Goal: Task Accomplishment & Management: Complete application form

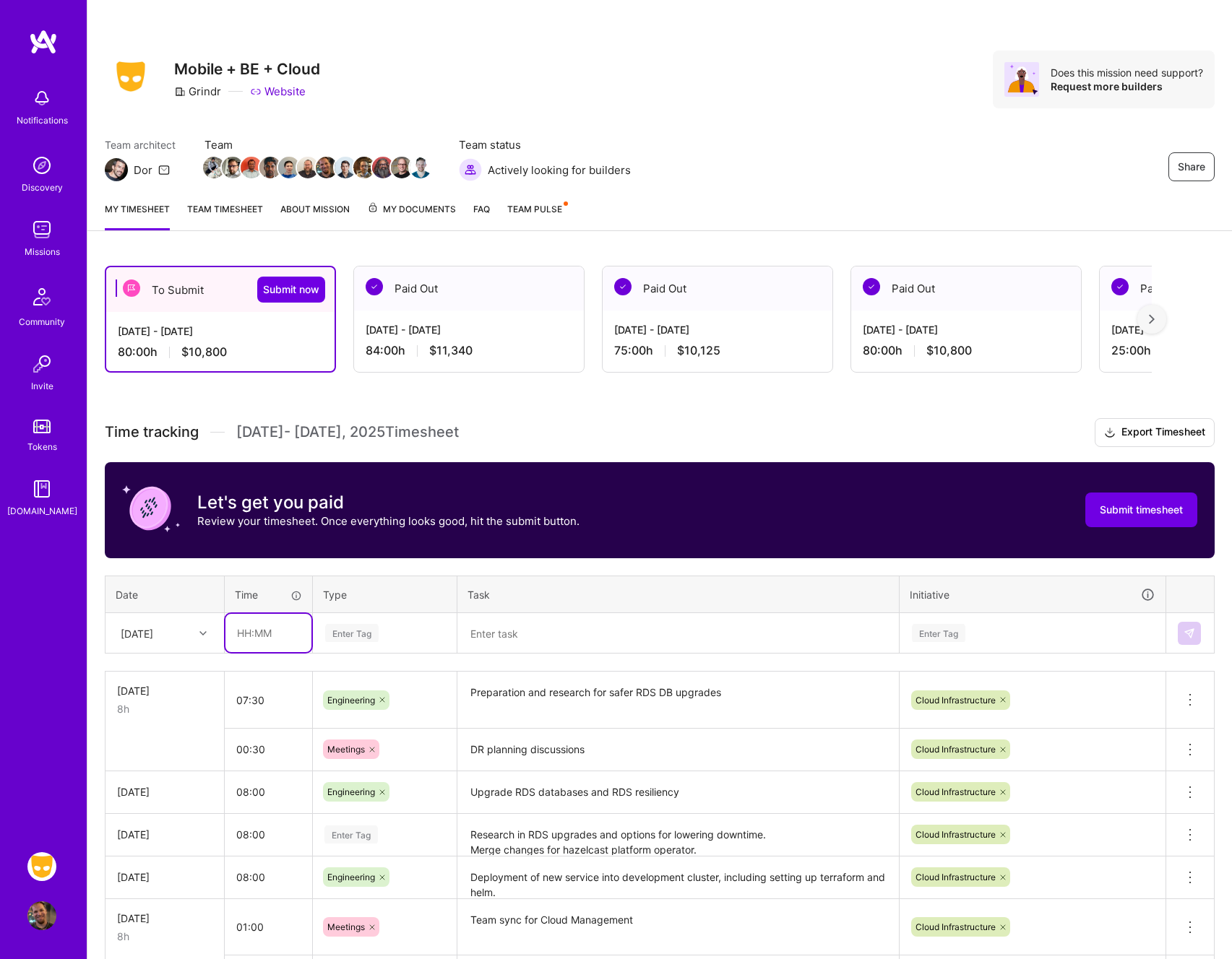
click at [275, 623] on input "text" at bounding box center [268, 632] width 86 height 38
type input "01:00"
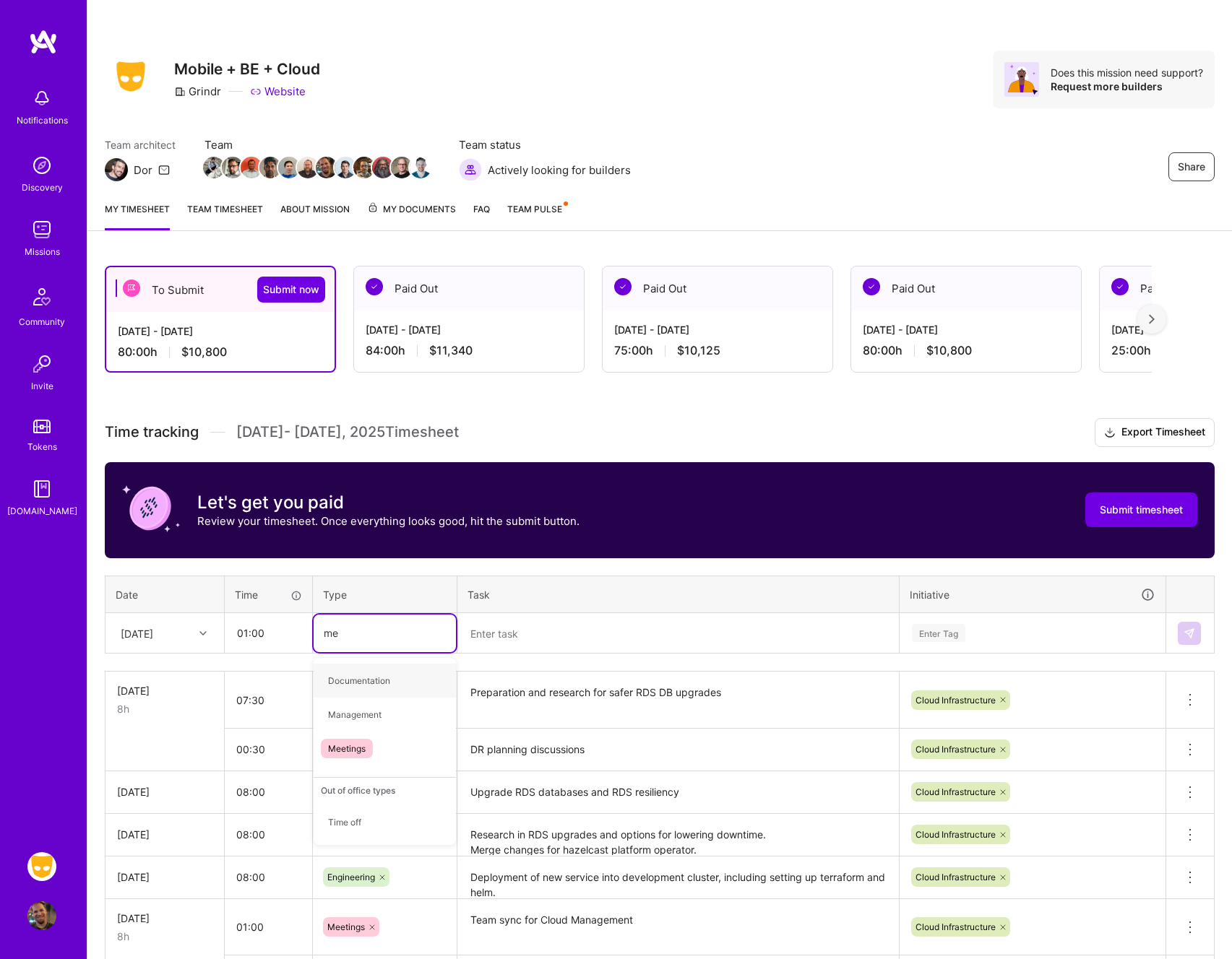
type input "mee"
click at [358, 684] on span "Meetings" at bounding box center [346, 681] width 52 height 19
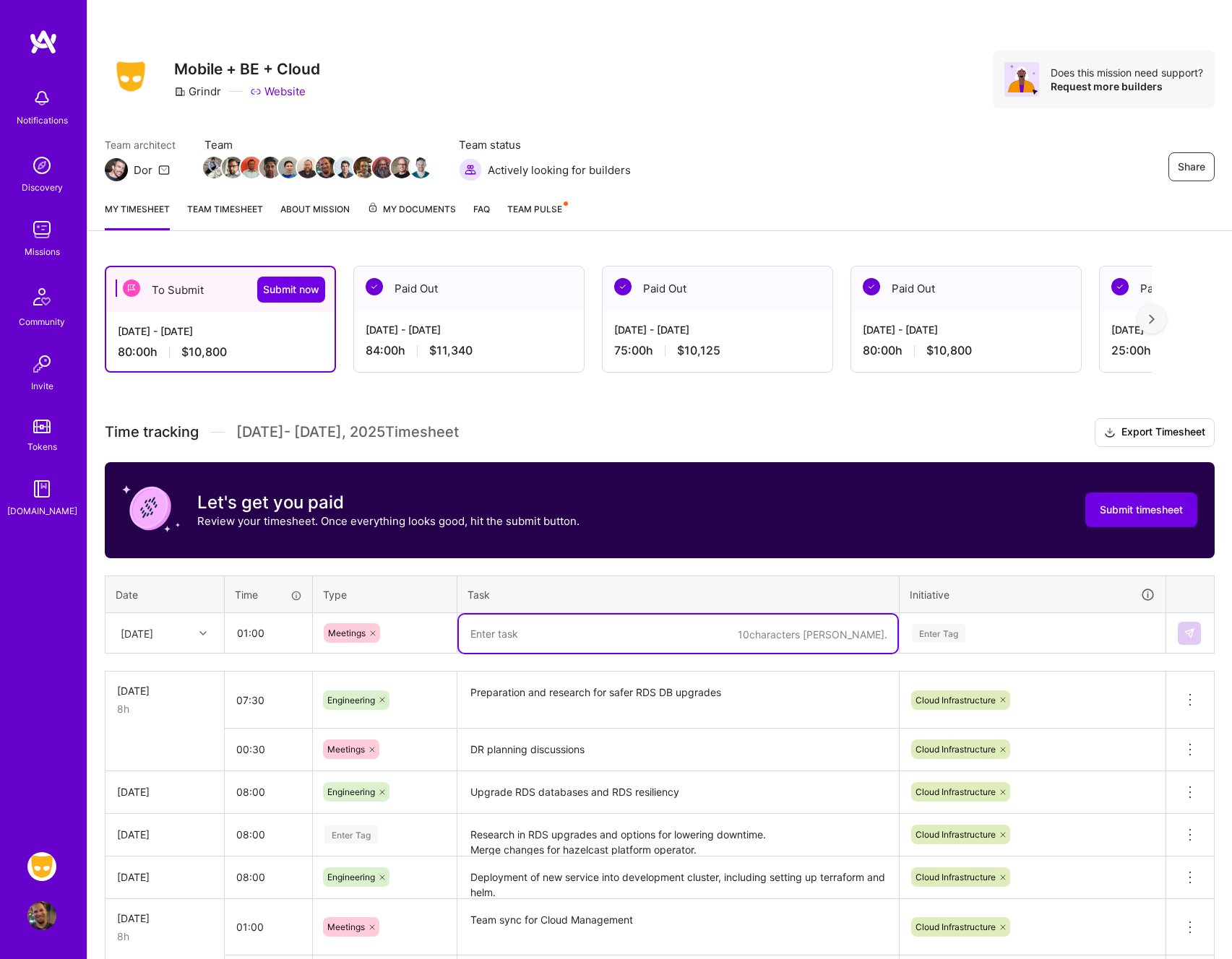
click at [540, 617] on textarea at bounding box center [678, 633] width 438 height 38
type textarea "Team sync call"
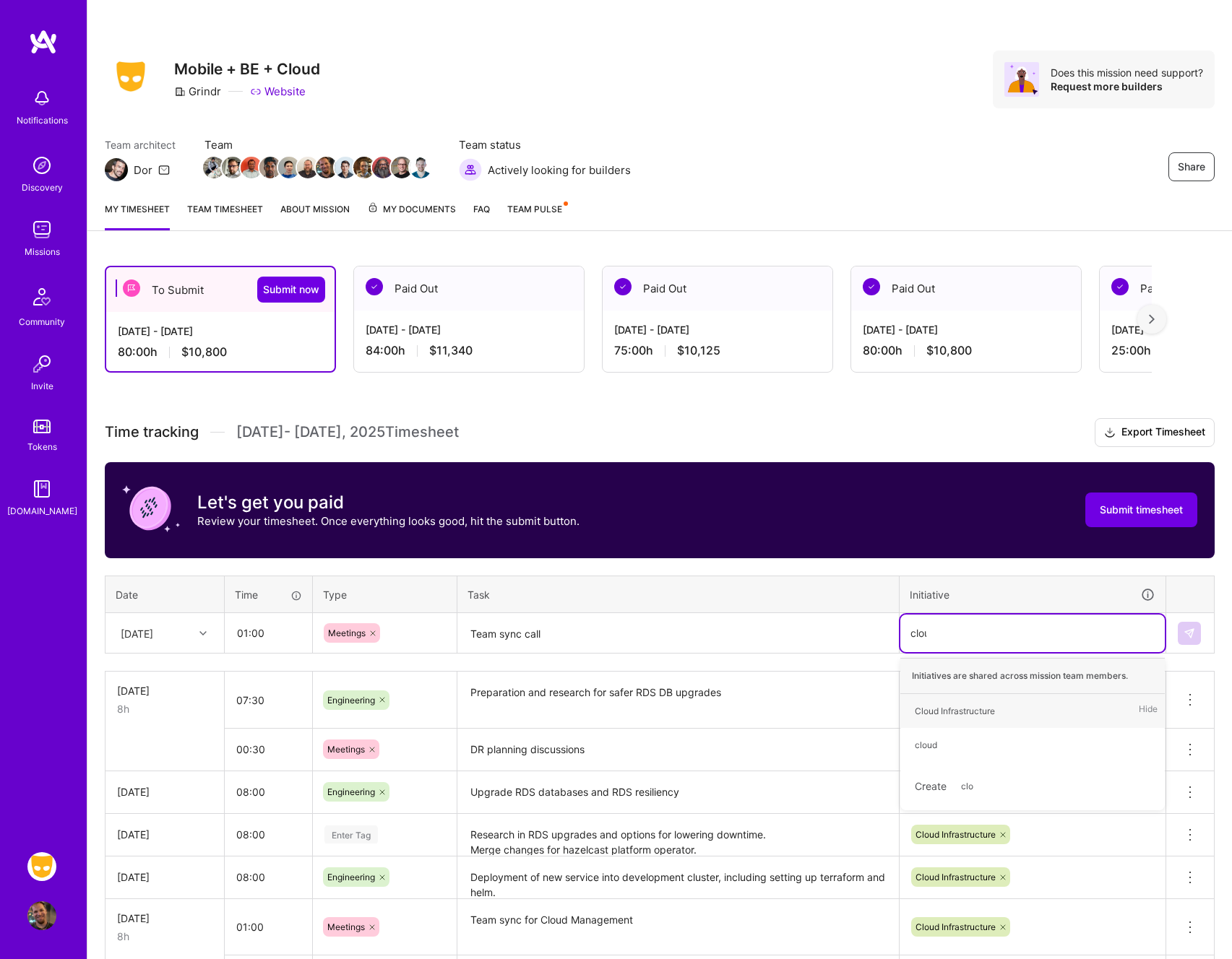
type input "cloud"
click at [982, 711] on div "Cloud Infrastructure" at bounding box center [954, 710] width 80 height 15
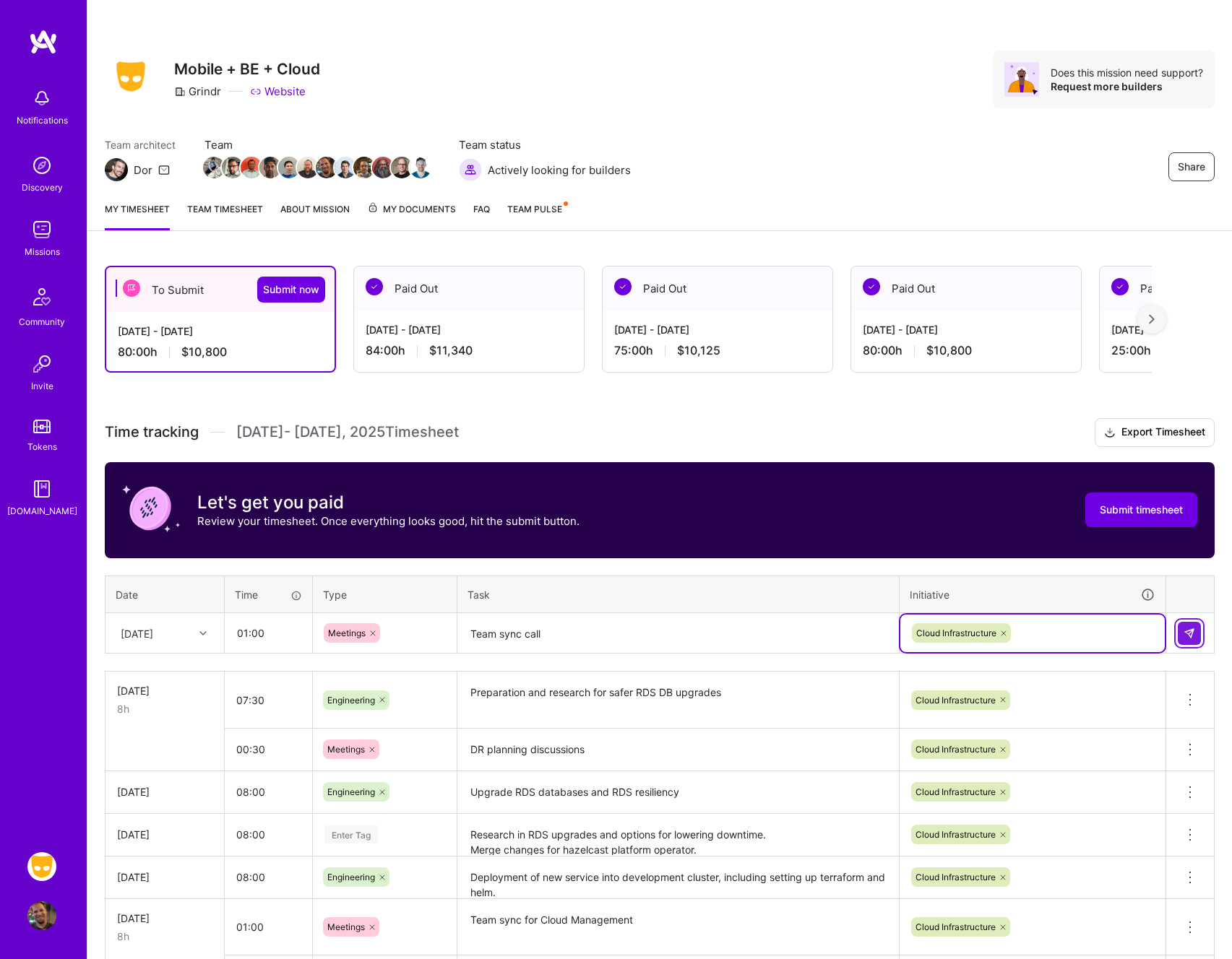
click at [1184, 637] on img at bounding box center [1188, 633] width 12 height 12
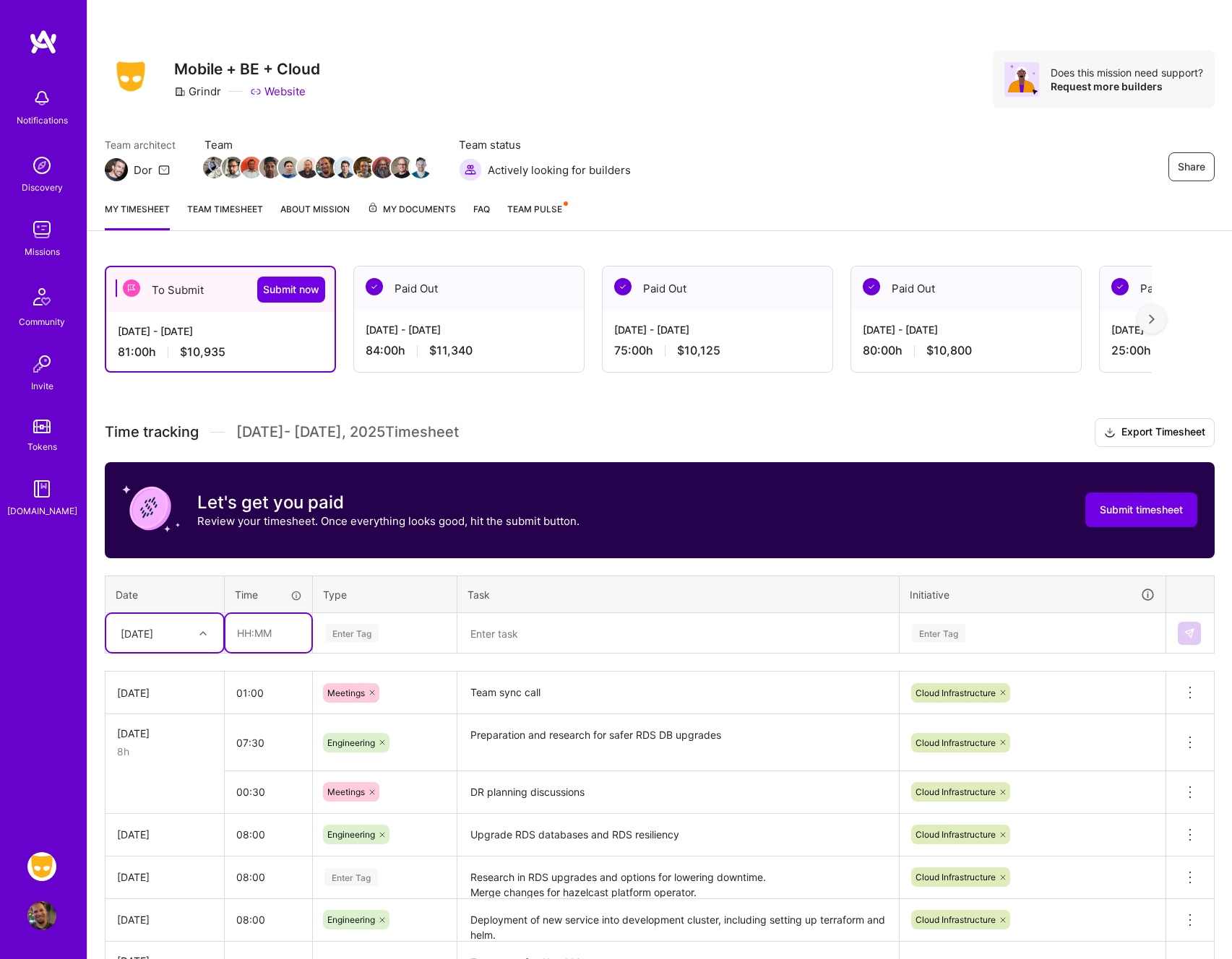
click at [238, 628] on input "text" at bounding box center [268, 632] width 86 height 38
type input "07:00"
click at [407, 614] on div "Enter Tag" at bounding box center [384, 633] width 143 height 37
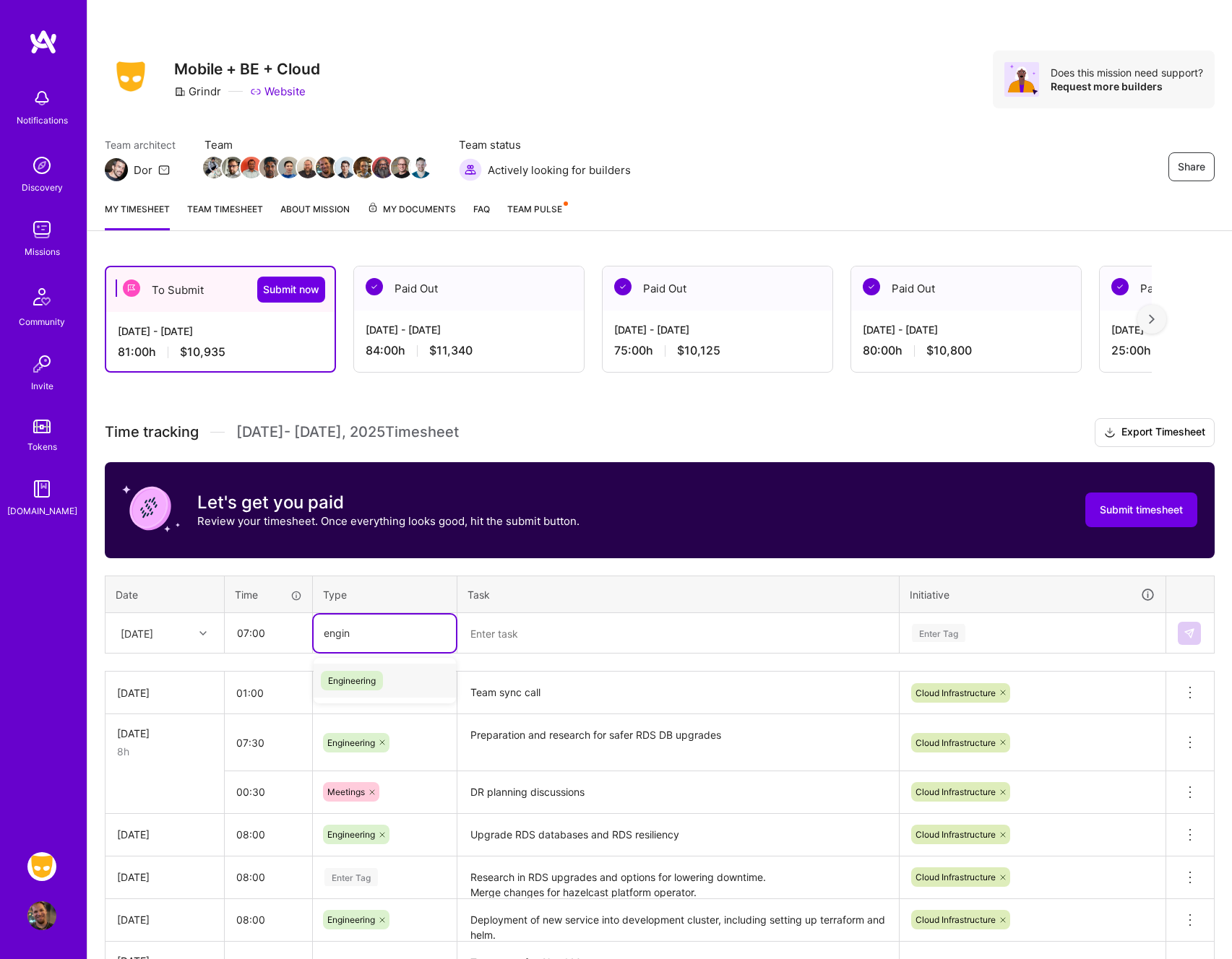
type input "engin"
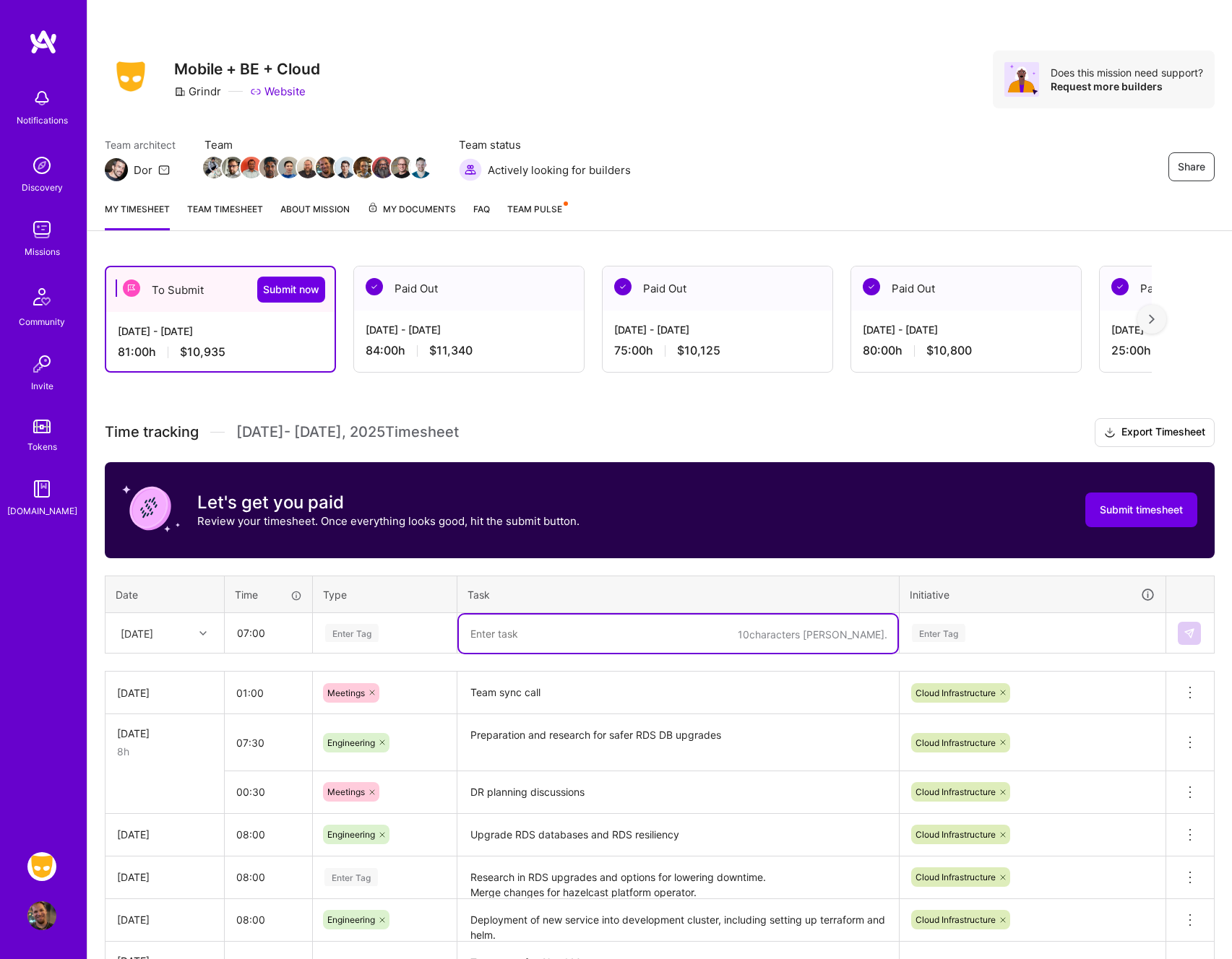
click at [390, 625] on div "Enter Tag" at bounding box center [384, 632] width 122 height 18
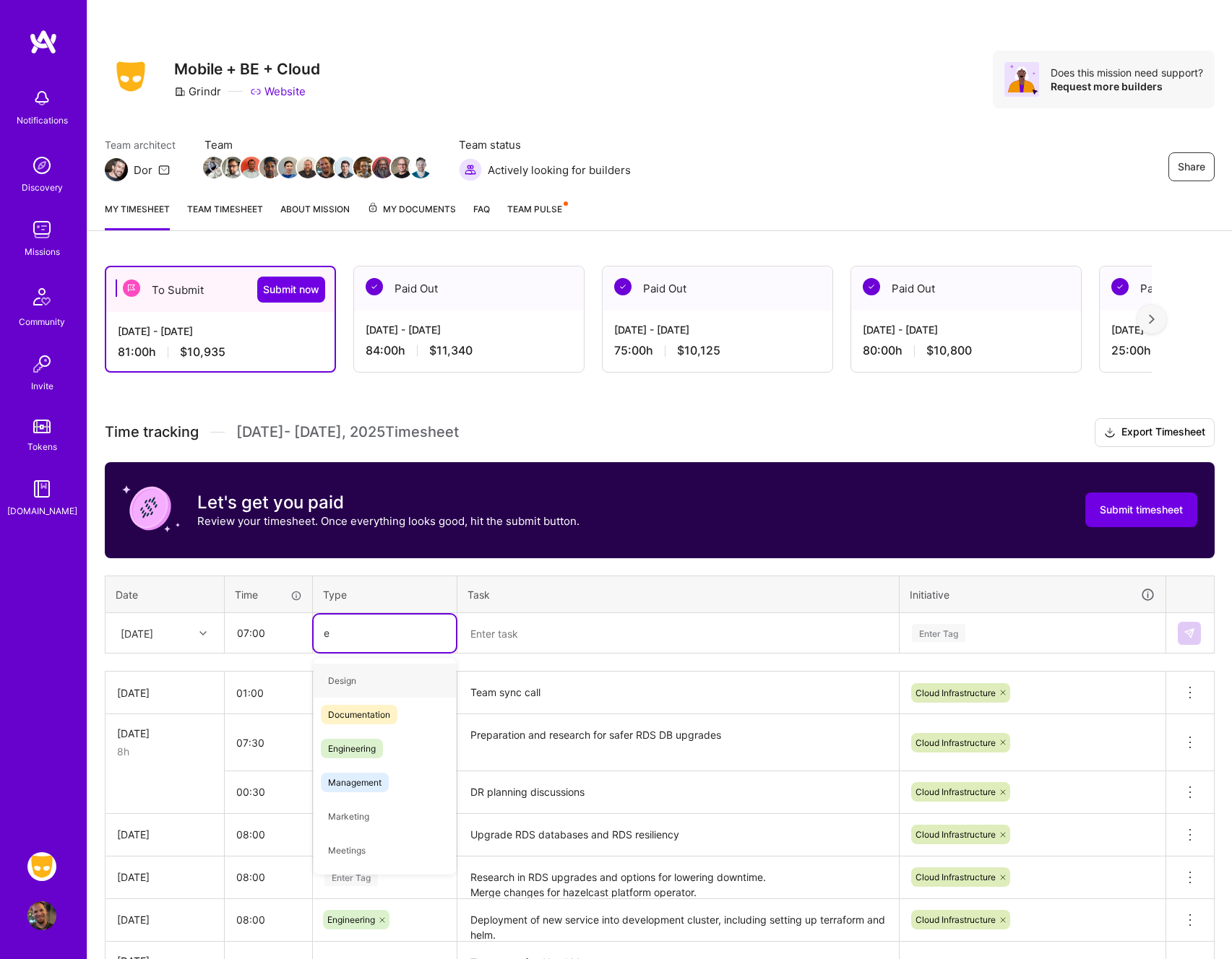
type input "en"
click at [395, 710] on div "Engineering" at bounding box center [384, 715] width 143 height 34
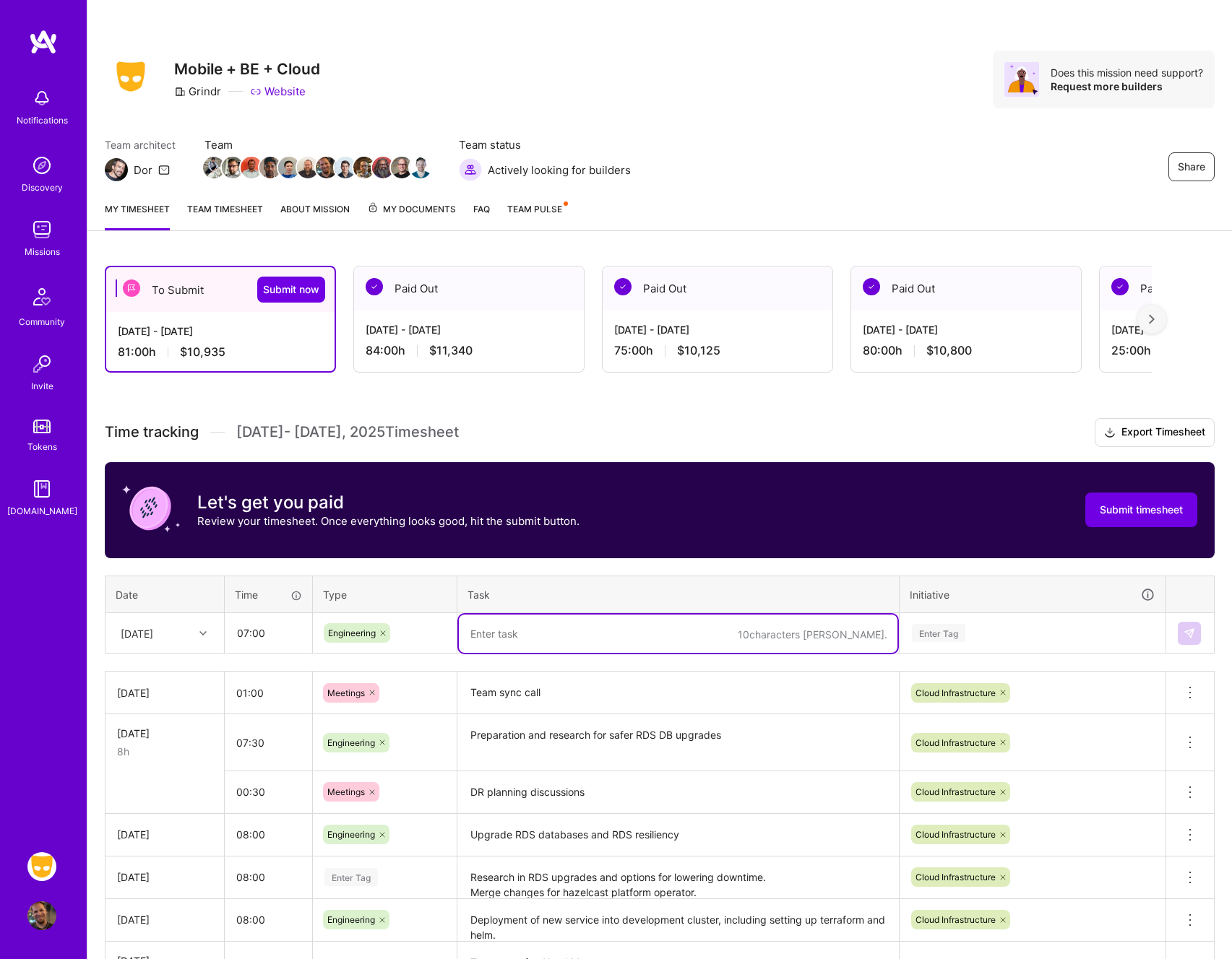
click at [575, 639] on textarea at bounding box center [678, 633] width 438 height 38
type textarea "R"
type textarea "RDS upgrades"
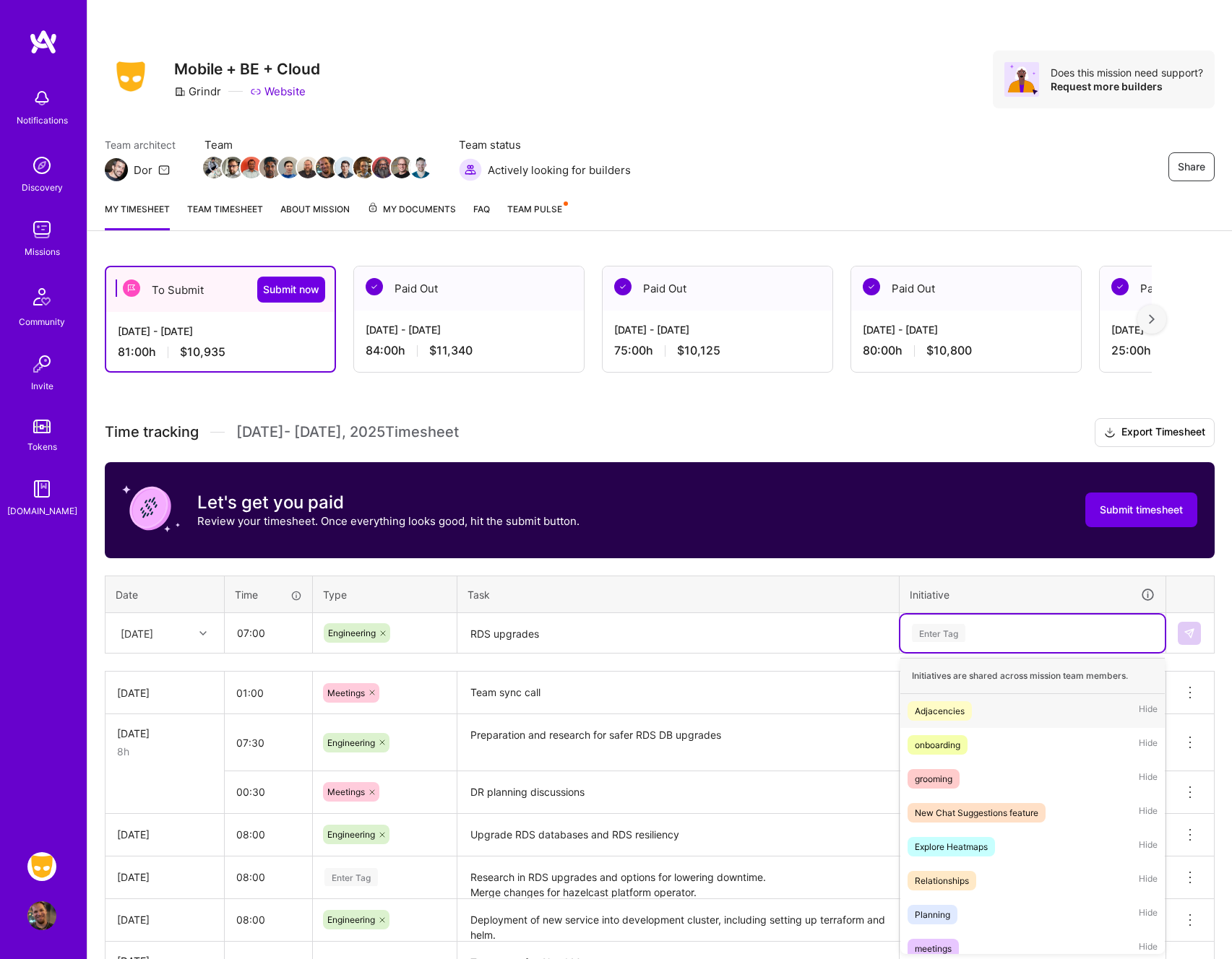
click at [1078, 635] on div "Enter Tag" at bounding box center [1032, 632] width 244 height 18
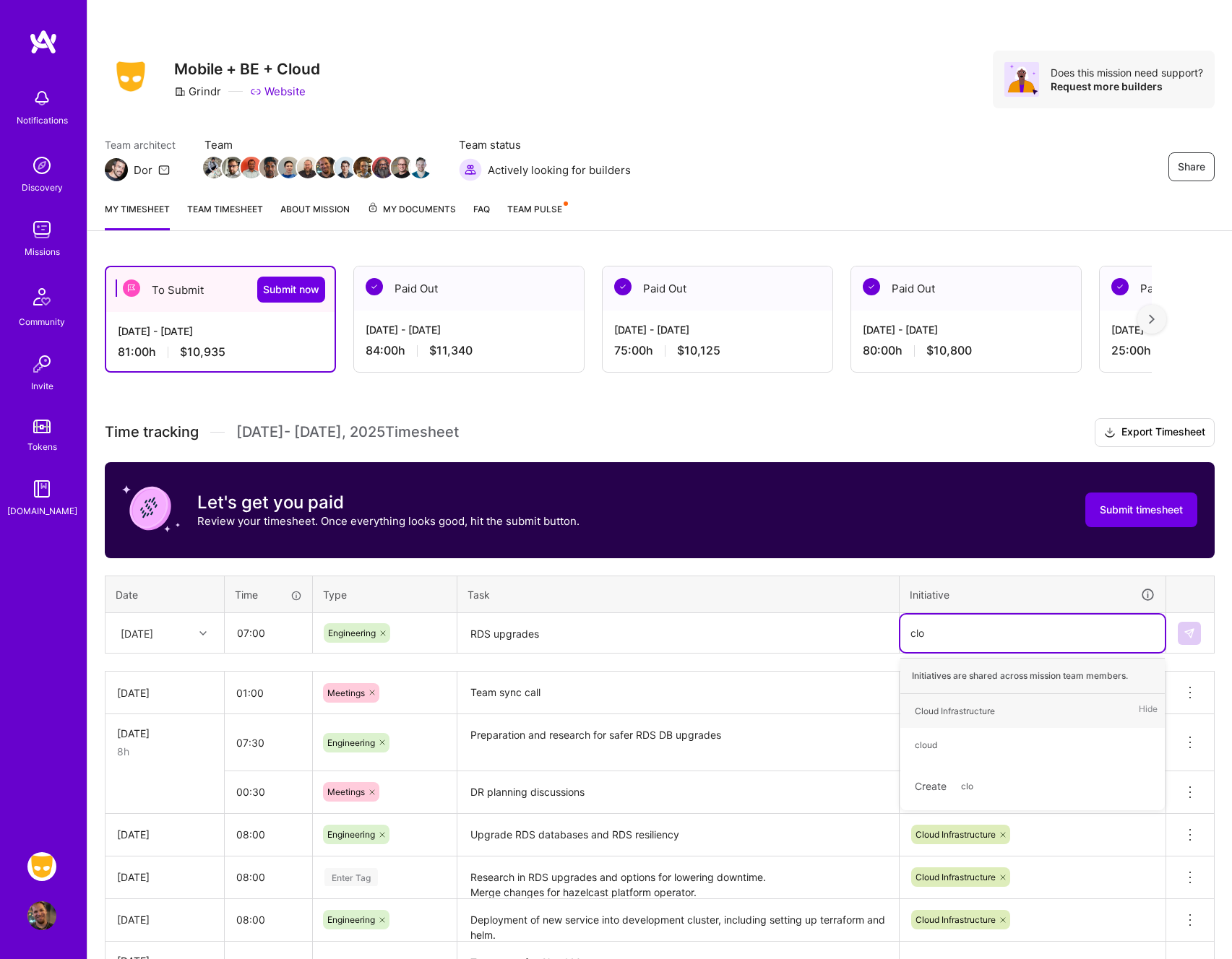
type input "clou"
click at [1038, 712] on div "Cloud Infrastructure Hide" at bounding box center [1032, 711] width 264 height 34
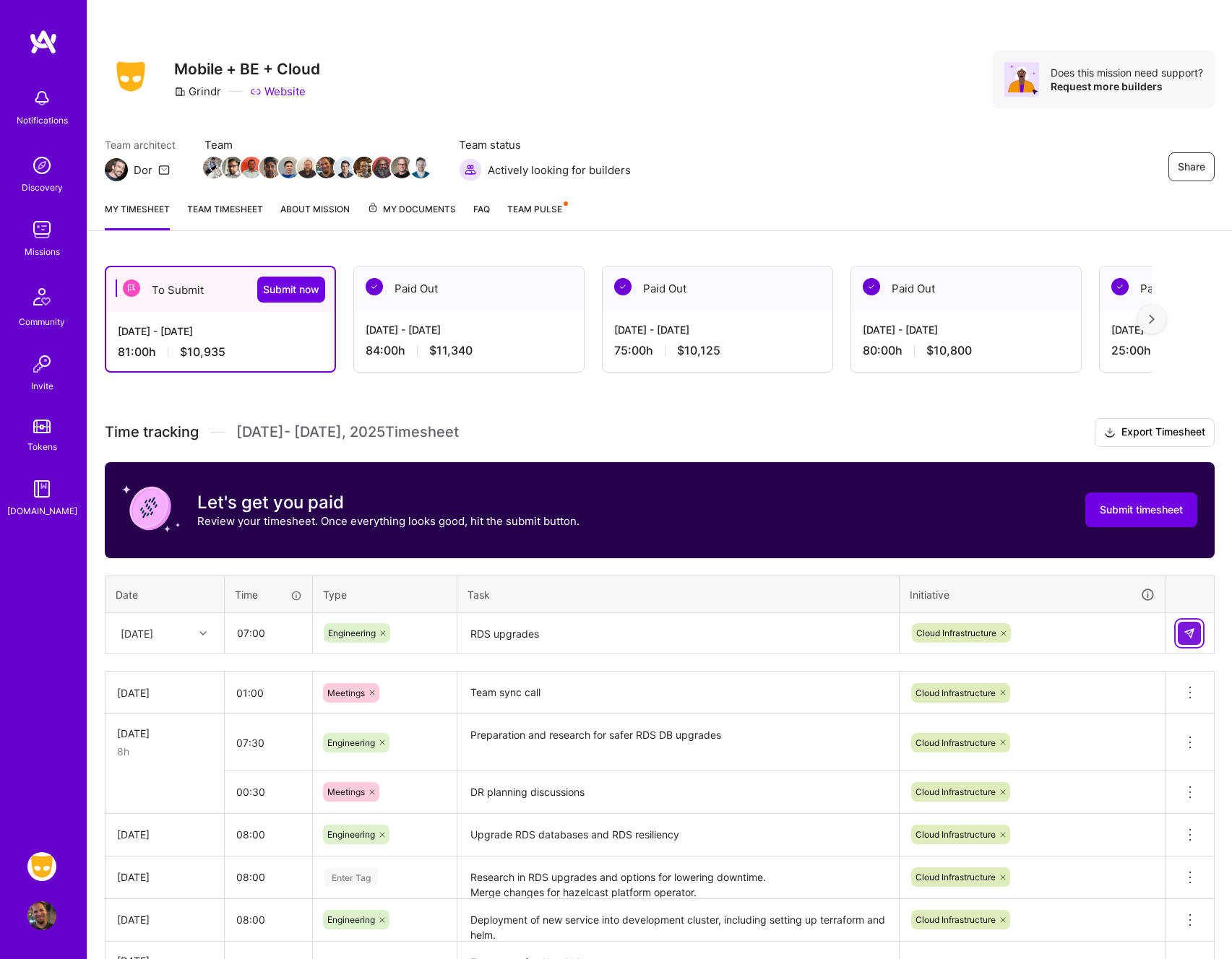
click at [1186, 637] on img at bounding box center [1188, 633] width 12 height 12
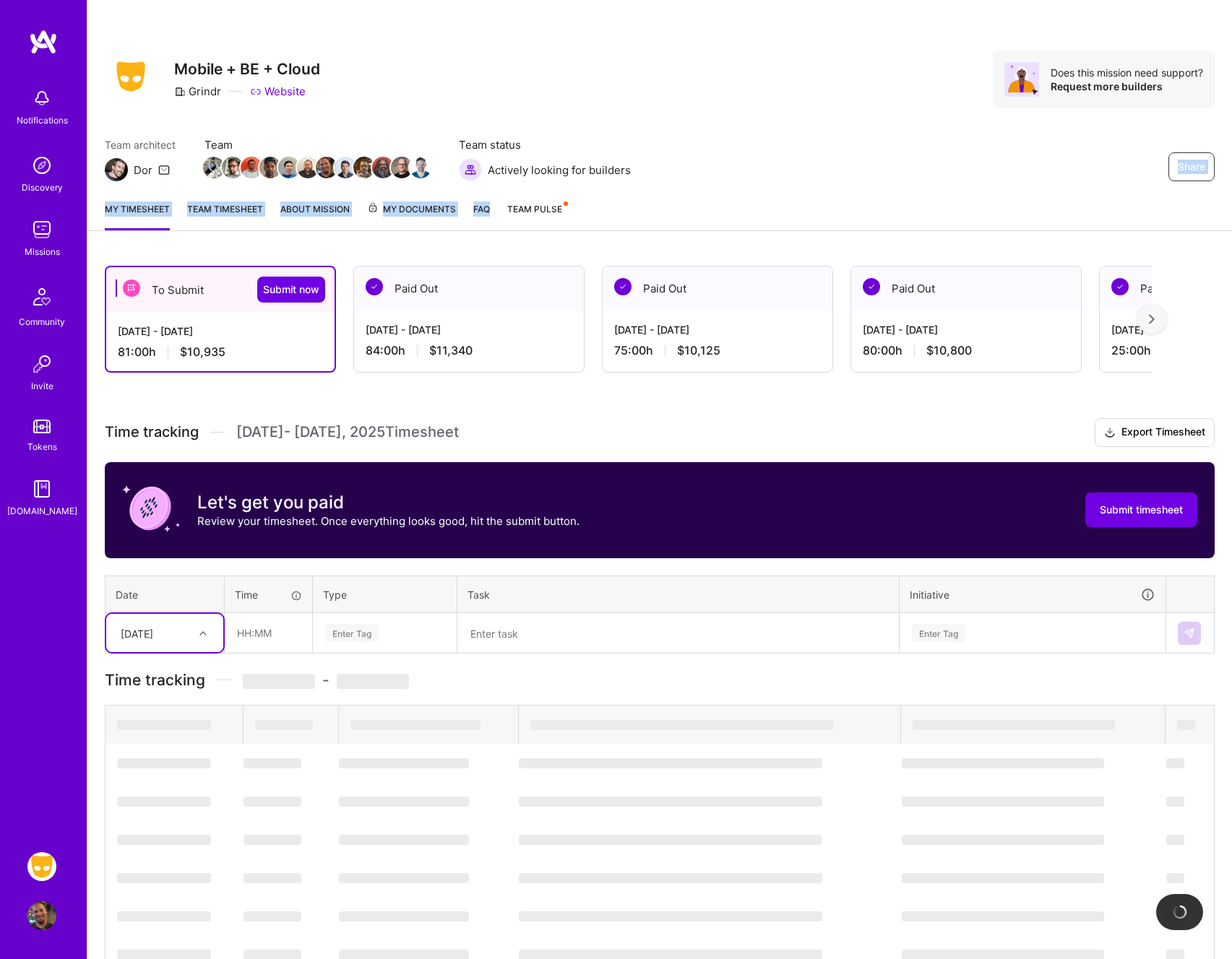
click at [645, 189] on div "Share Mobile + BE + Cloud Grindr Website Does this mission need support? Reques…" at bounding box center [659, 115] width 1144 height 231
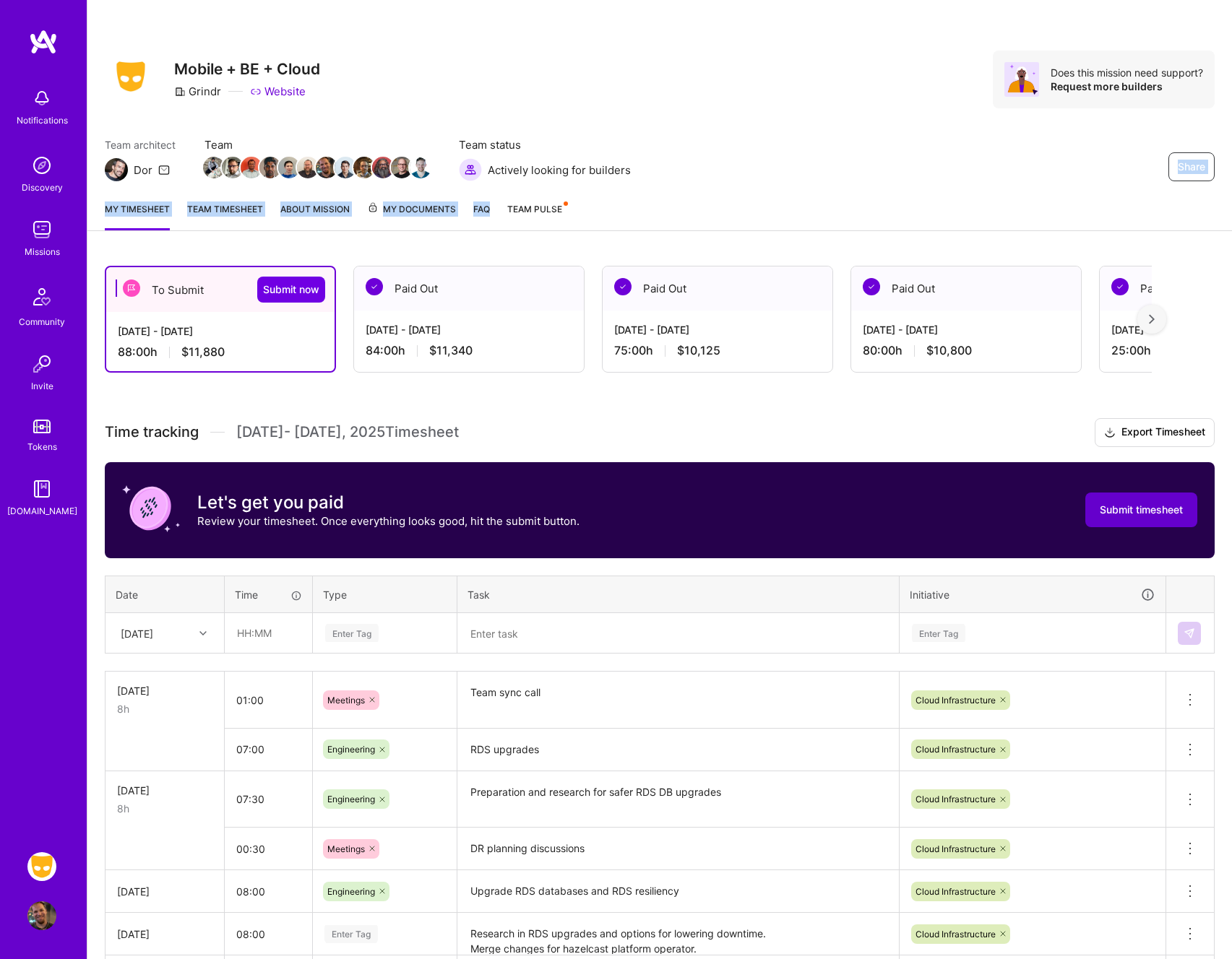
click at [1137, 525] on button "Submit timesheet" at bounding box center [1141, 510] width 112 height 34
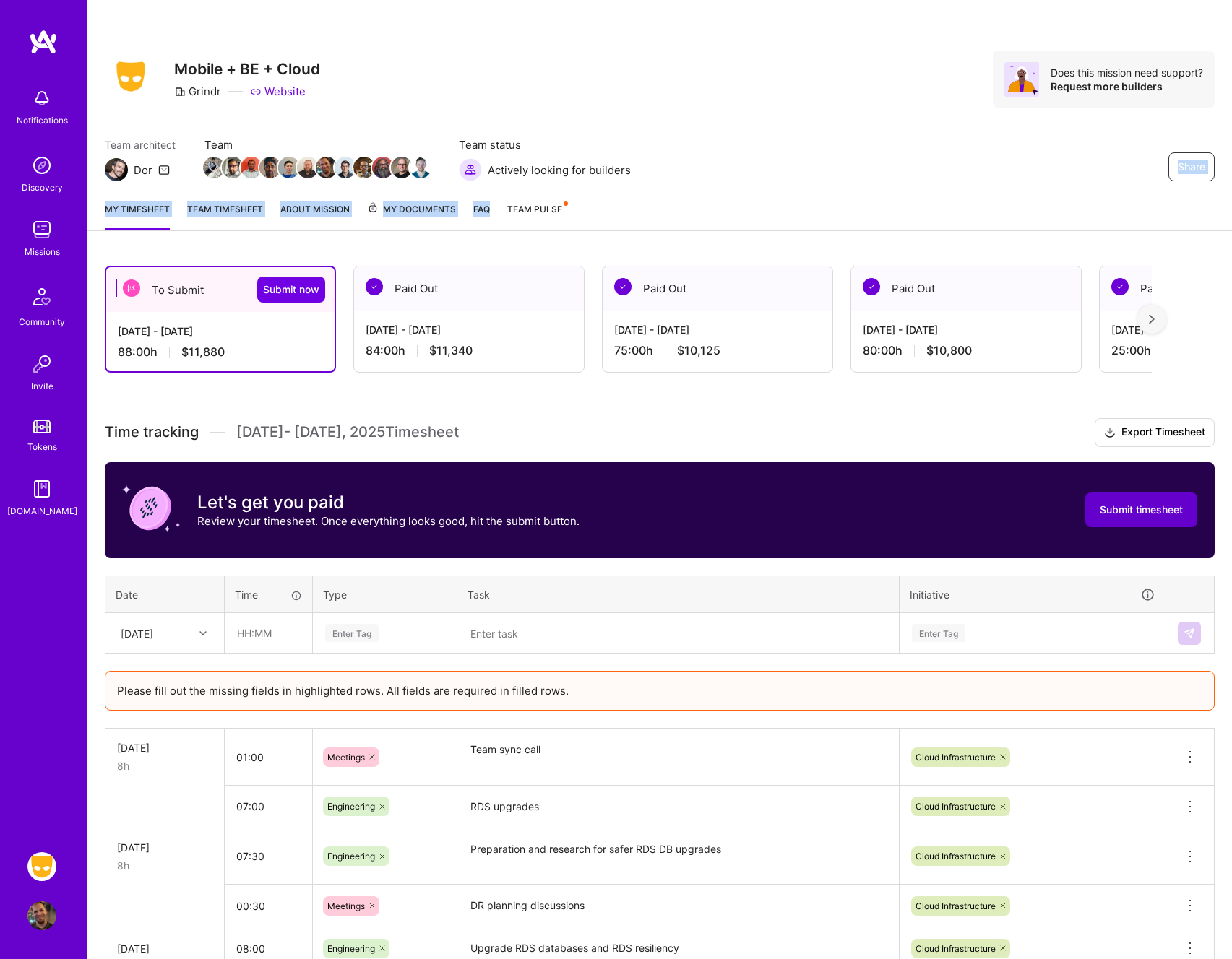
click at [1128, 511] on span "Submit timesheet" at bounding box center [1141, 510] width 83 height 15
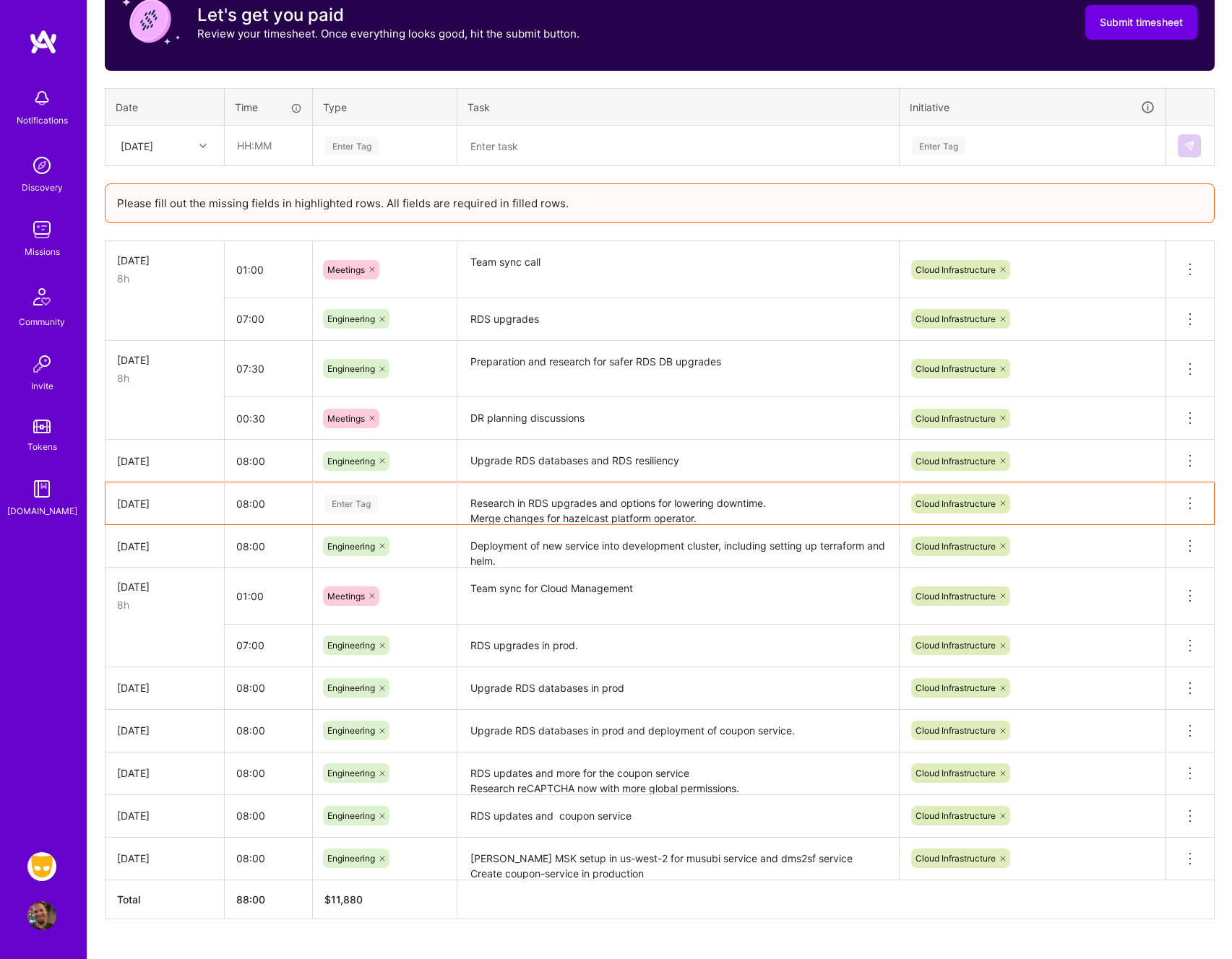
scroll to position [518, 0]
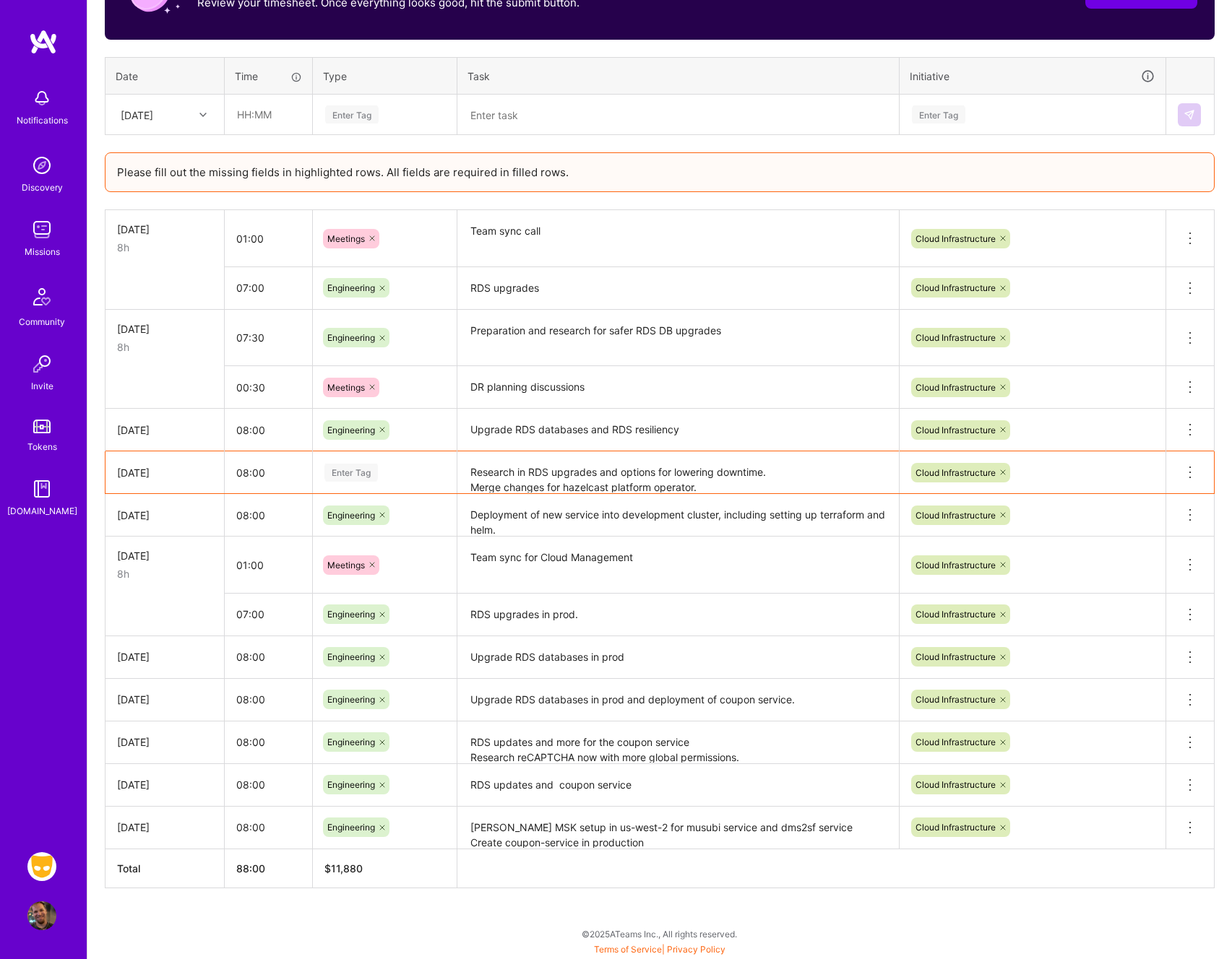
click at [373, 476] on div "Enter Tag" at bounding box center [351, 472] width 54 height 23
type input "engi"
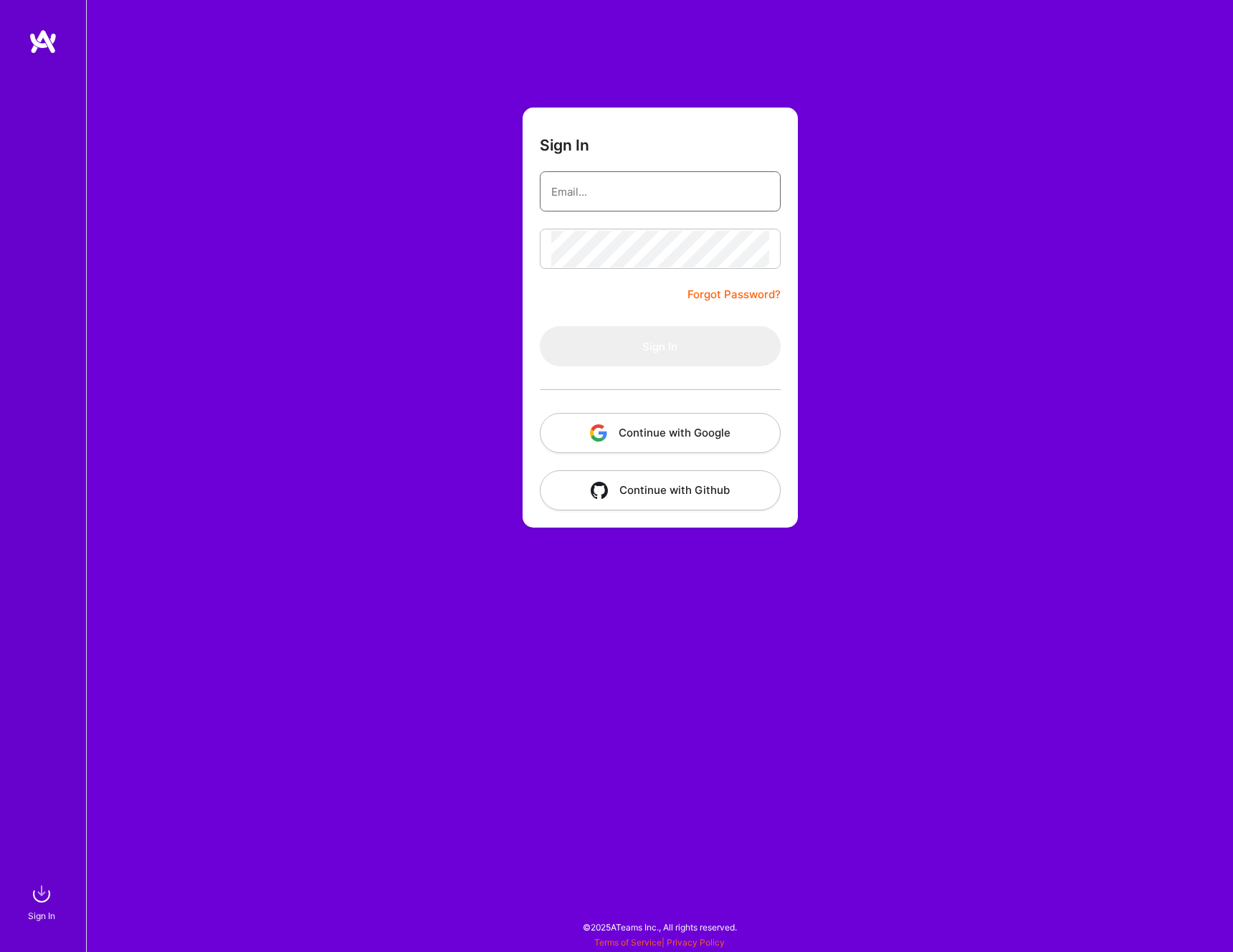
type input "[EMAIL_ADDRESS][DOMAIN_NAME]"
click at [717, 349] on button "Sign In" at bounding box center [660, 347] width 241 height 40
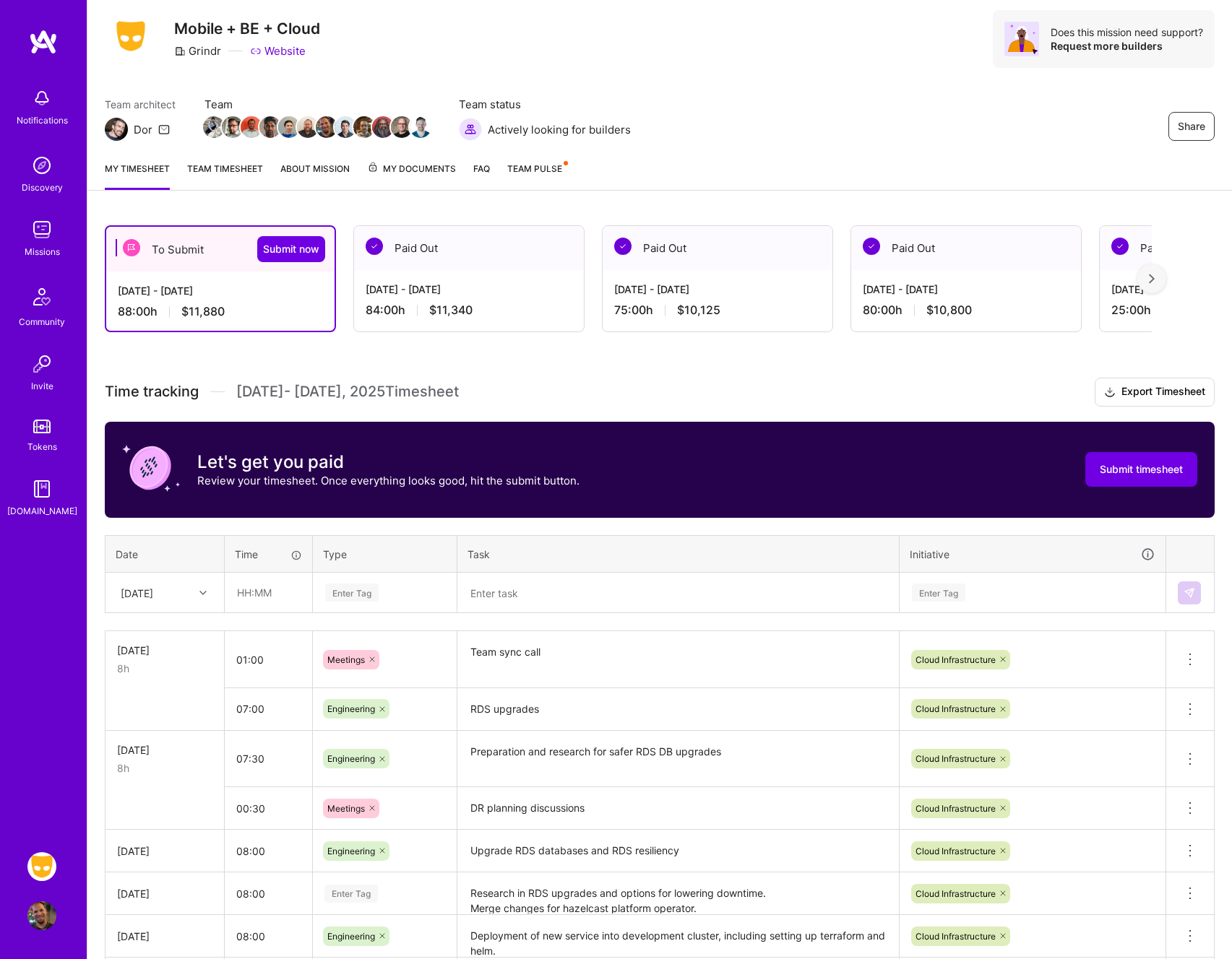
scroll to position [285, 0]
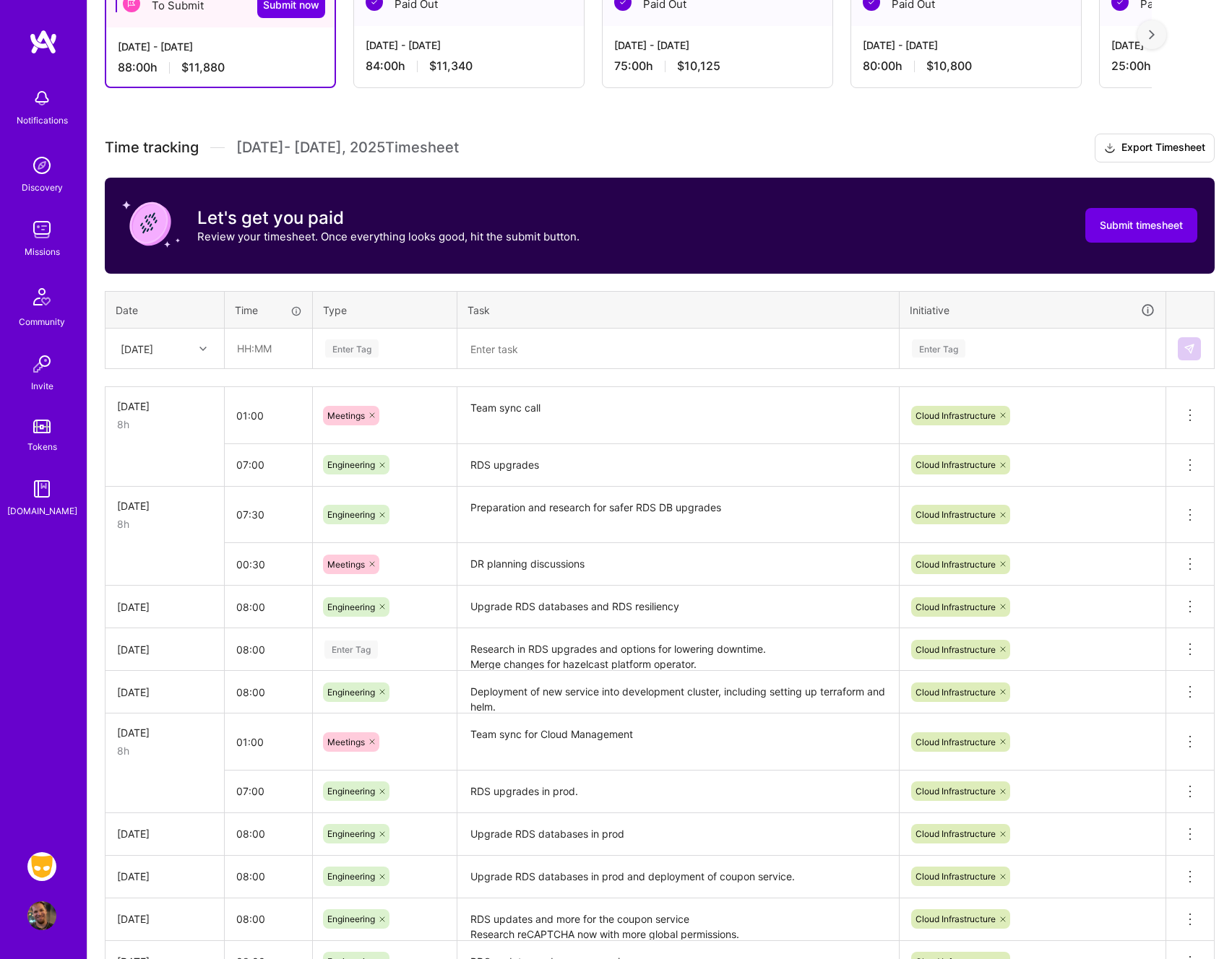
click at [376, 651] on div "Enter Tag" at bounding box center [351, 649] width 54 height 23
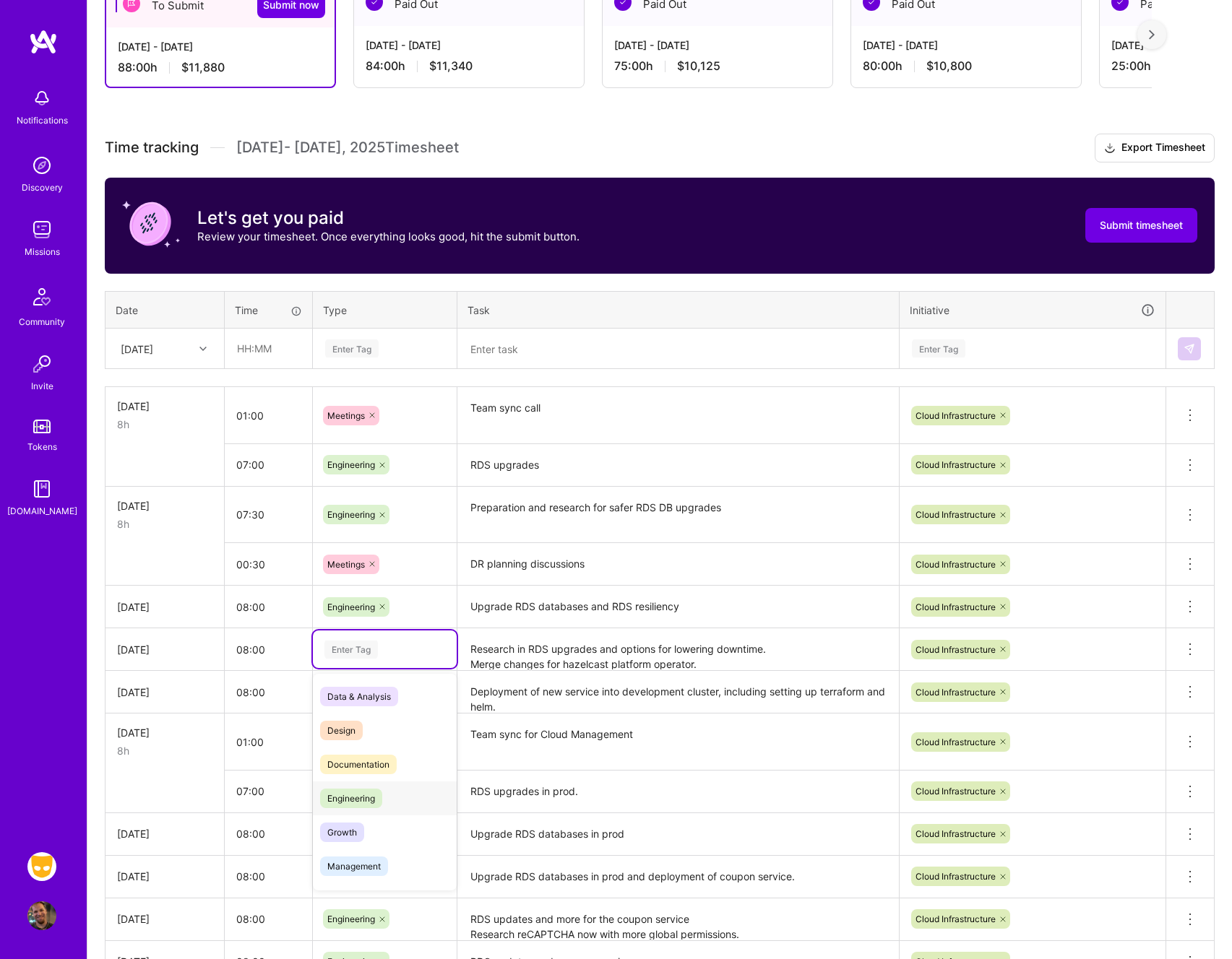
click at [381, 794] on span "Engineering" at bounding box center [351, 798] width 62 height 19
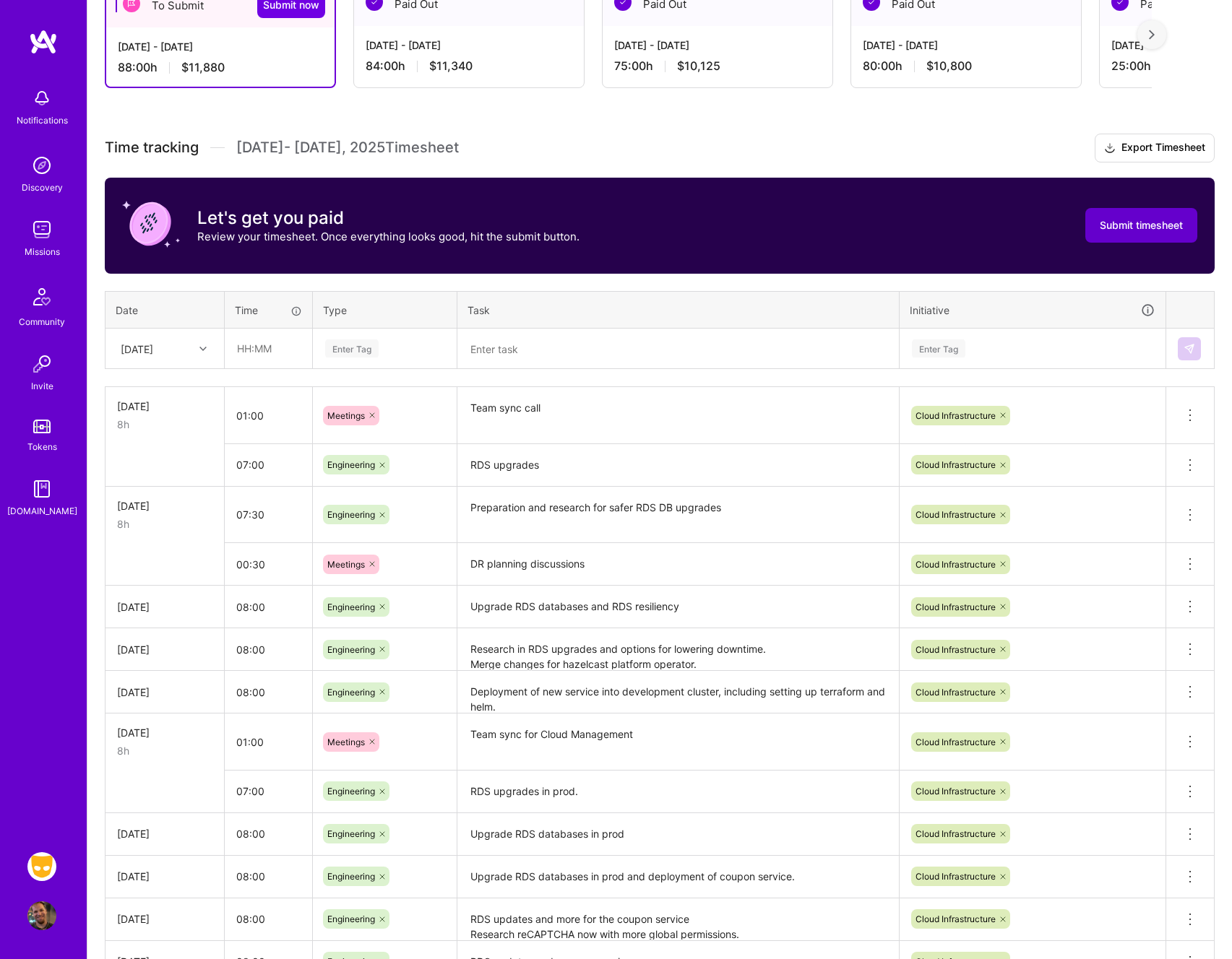
click at [1115, 226] on span "Submit timesheet" at bounding box center [1141, 225] width 83 height 15
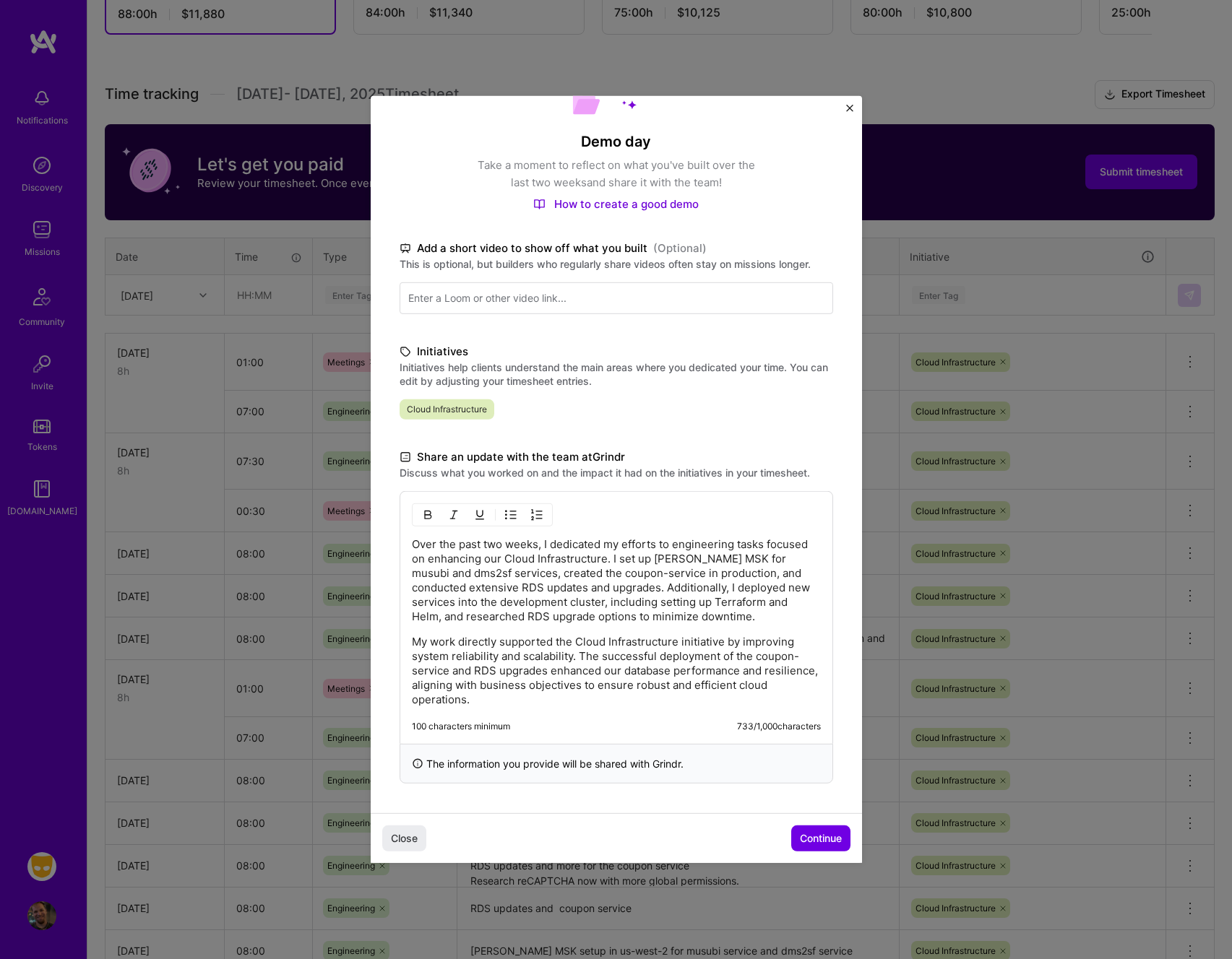
scroll to position [462, 0]
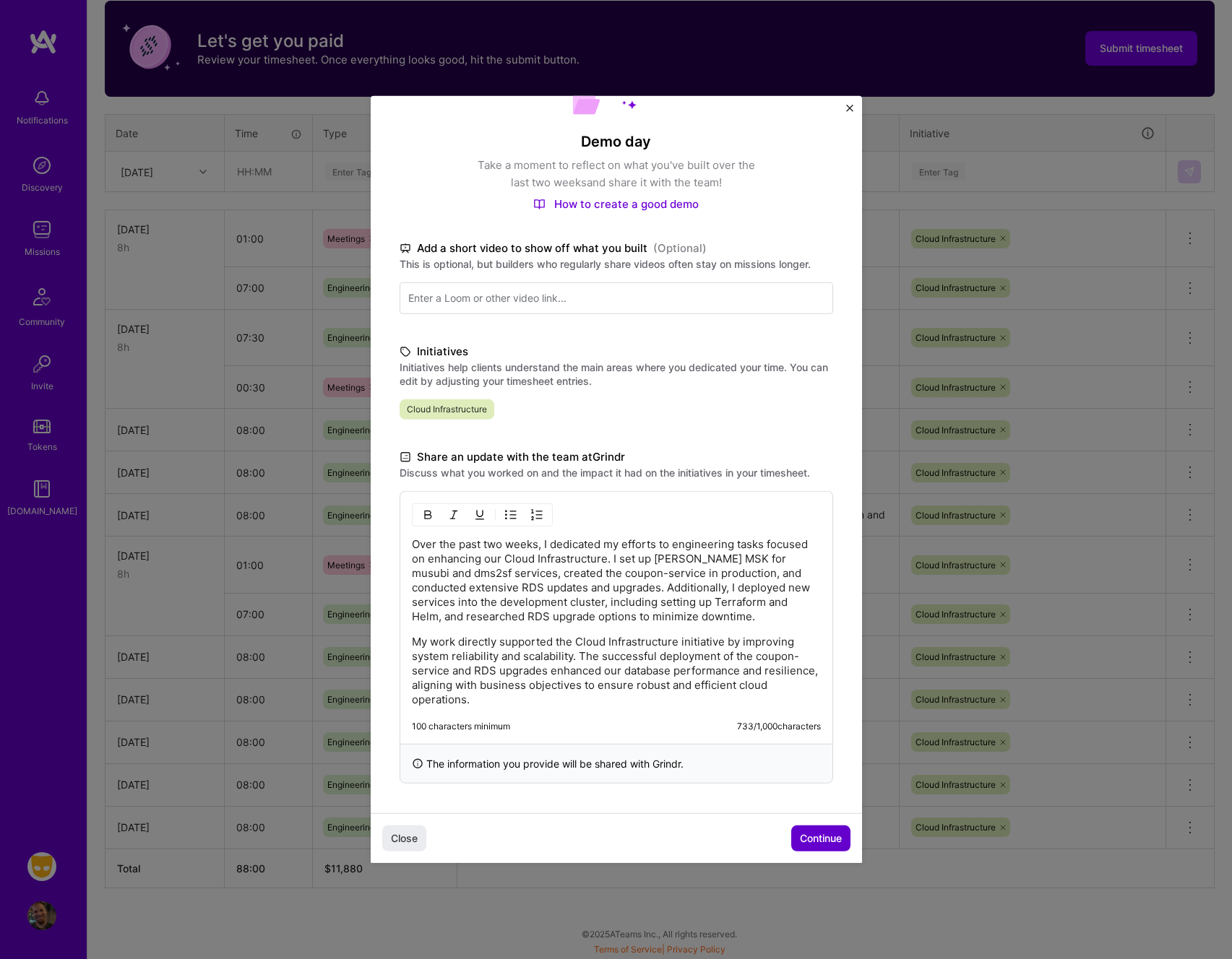
click at [804, 834] on span "Continue" at bounding box center [821, 838] width 42 height 15
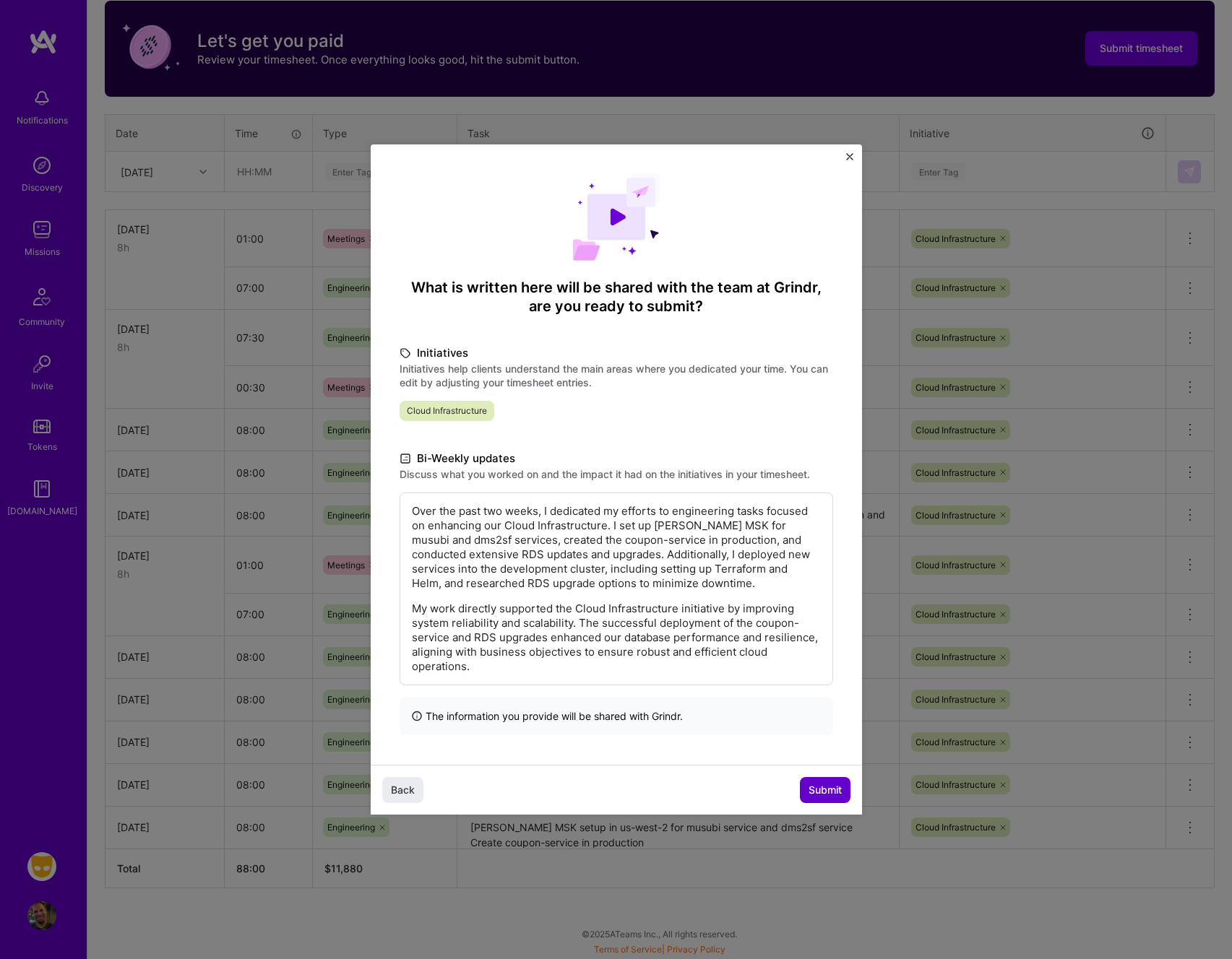
click at [829, 791] on span "Submit" at bounding box center [825, 790] width 34 height 15
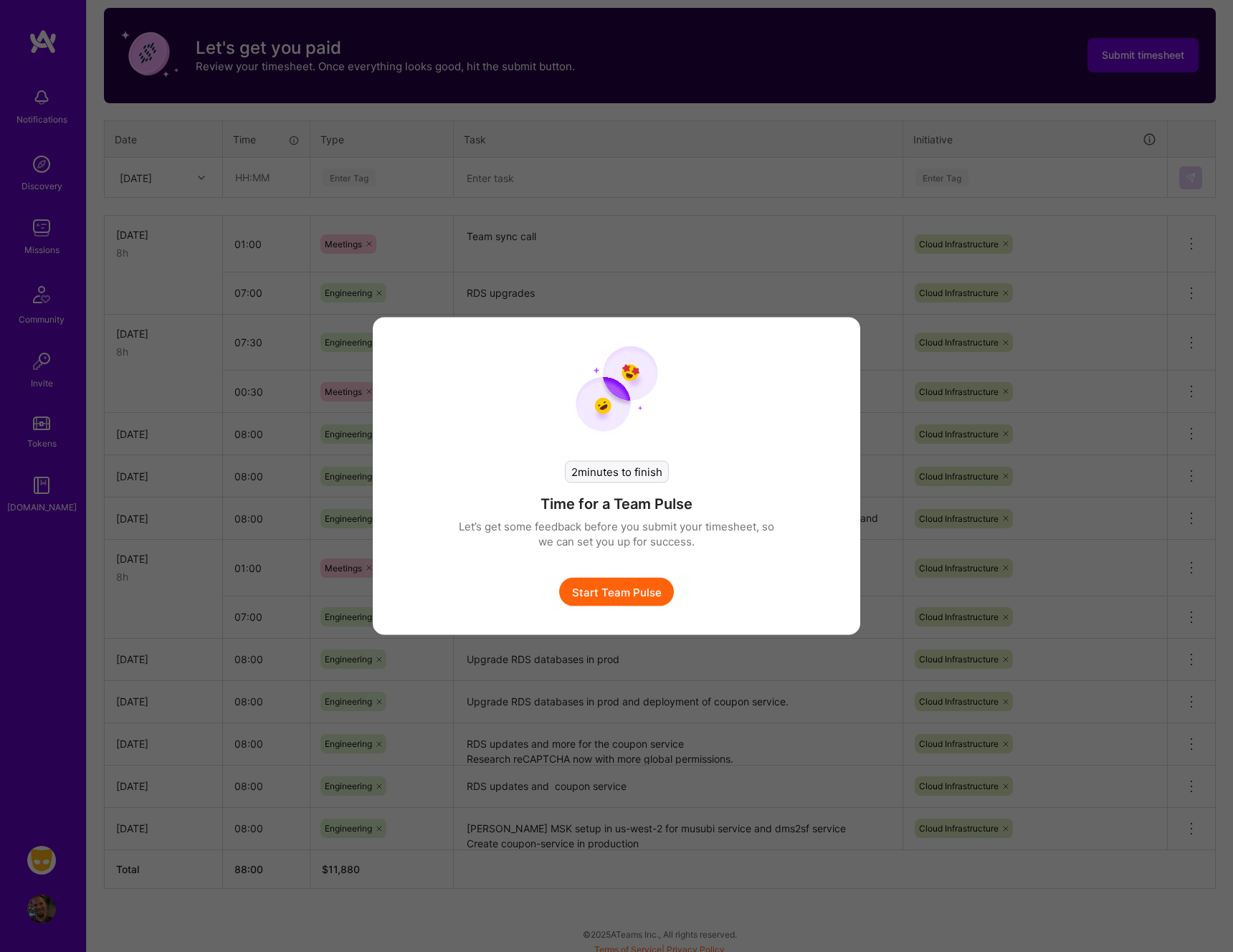
click at [632, 589] on button "Start Team Pulse" at bounding box center [617, 592] width 115 height 29
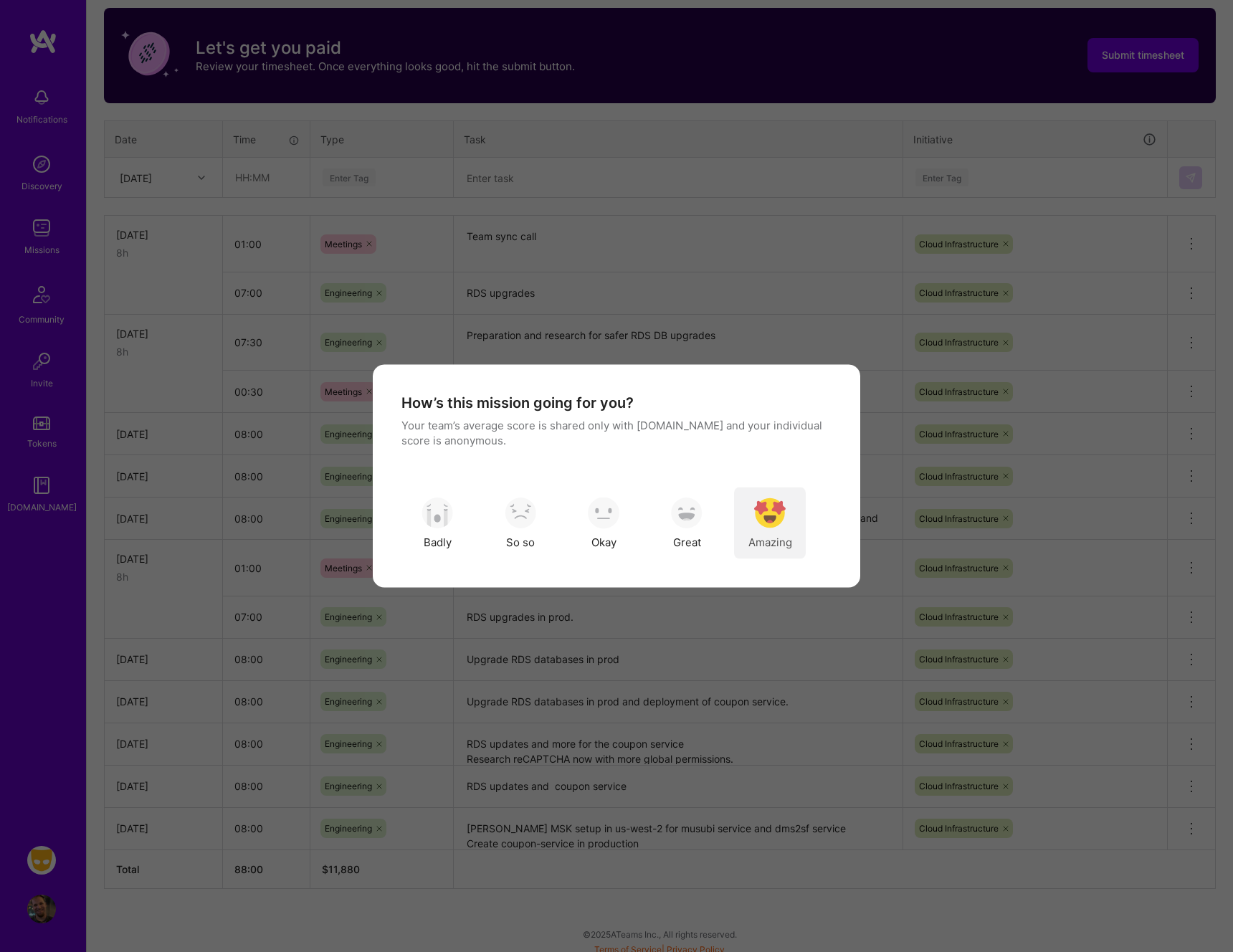
click at [765, 518] on img "modal" at bounding box center [770, 512] width 32 height 32
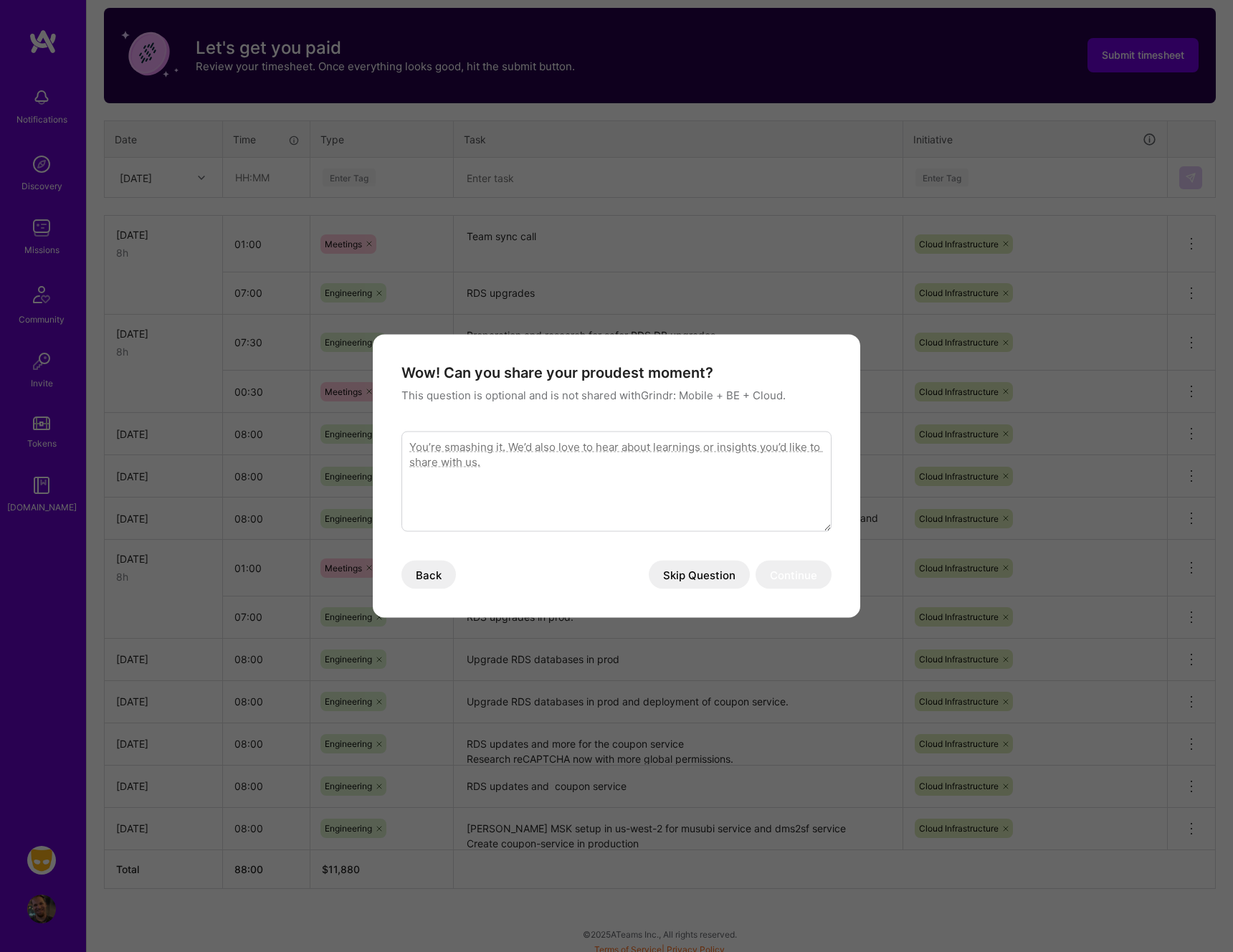
click at [702, 575] on button "Skip Question" at bounding box center [699, 574] width 101 height 29
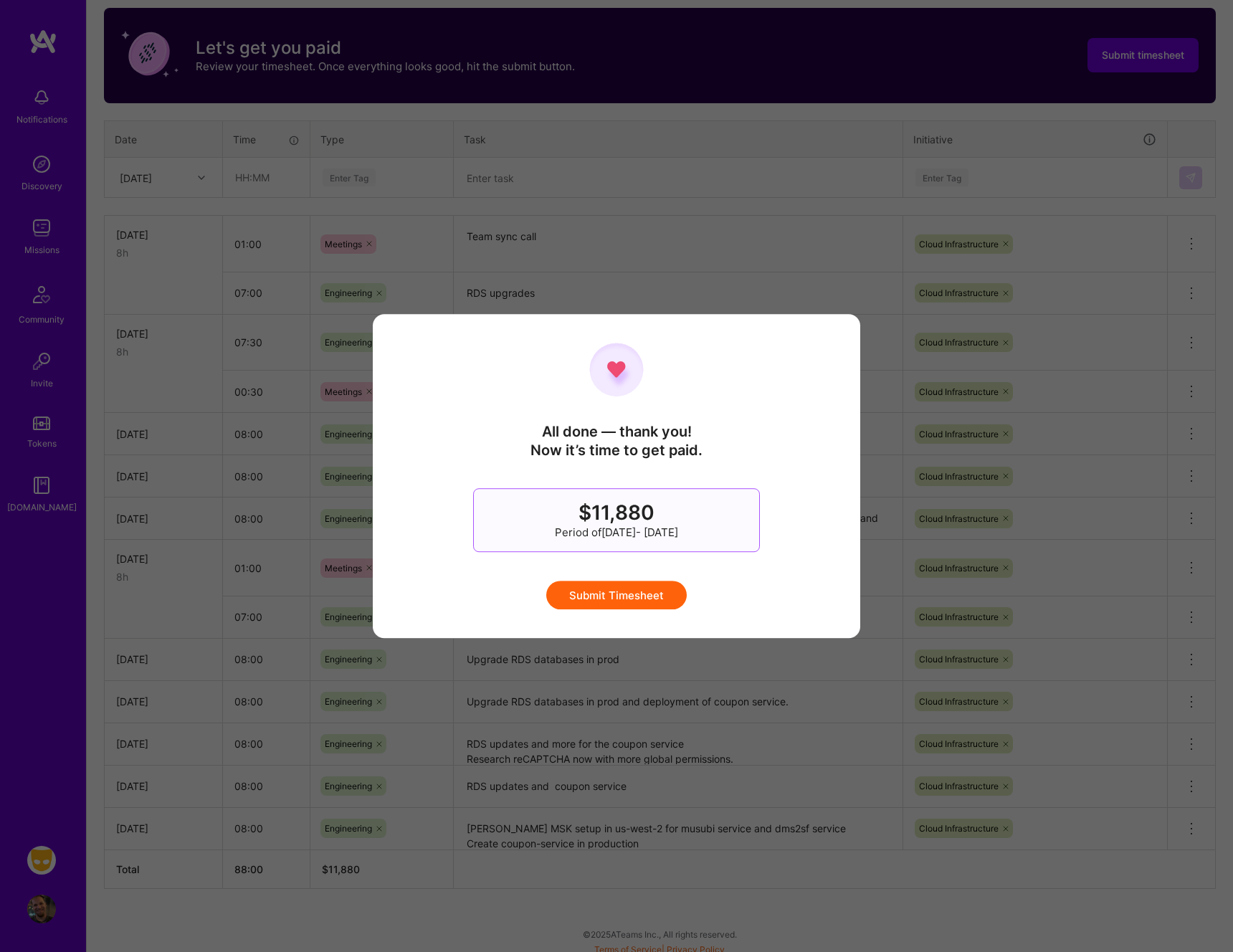
click at [659, 599] on button "Submit Timesheet" at bounding box center [617, 594] width 141 height 29
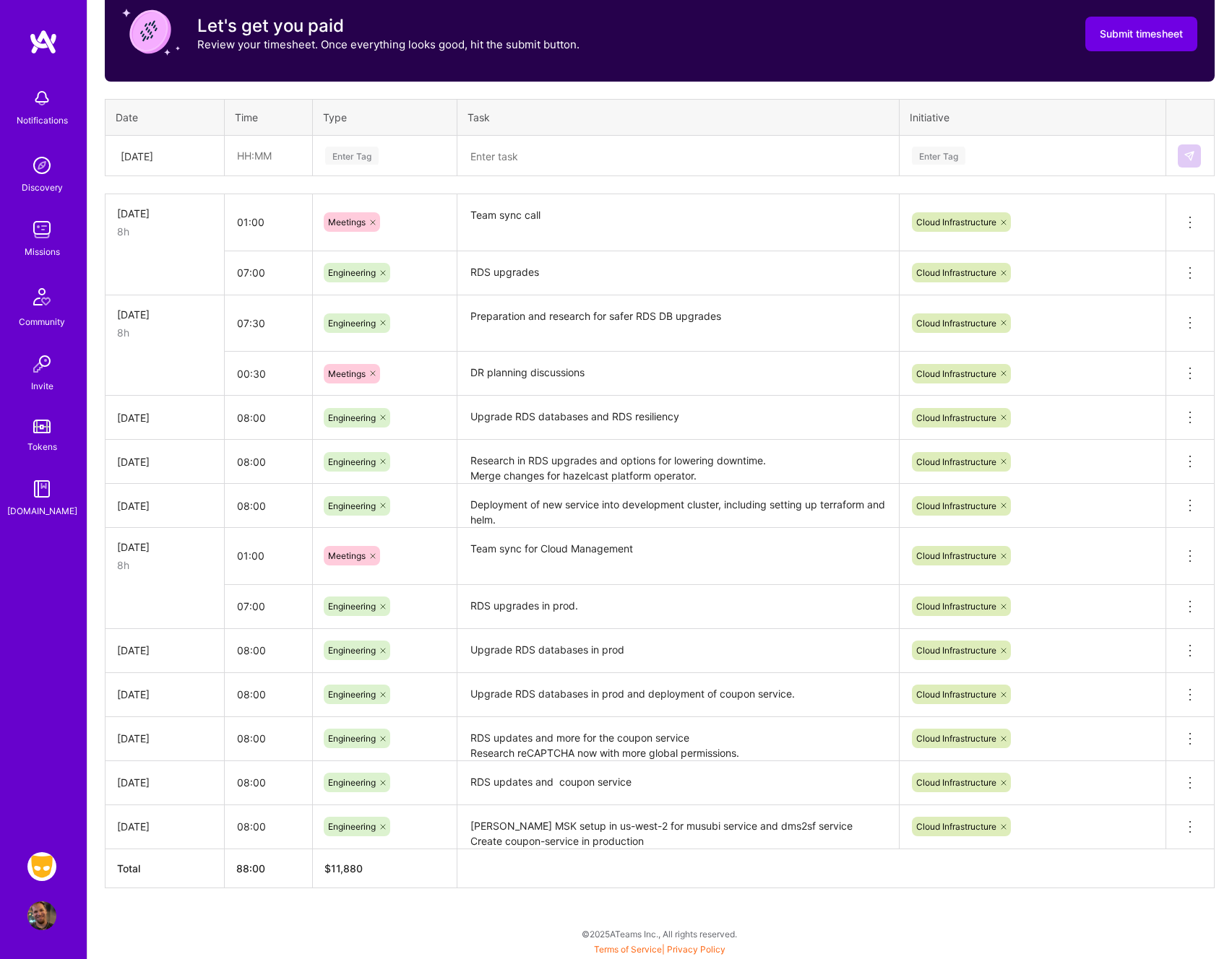
scroll to position [403, 0]
